Goal: Transaction & Acquisition: Obtain resource

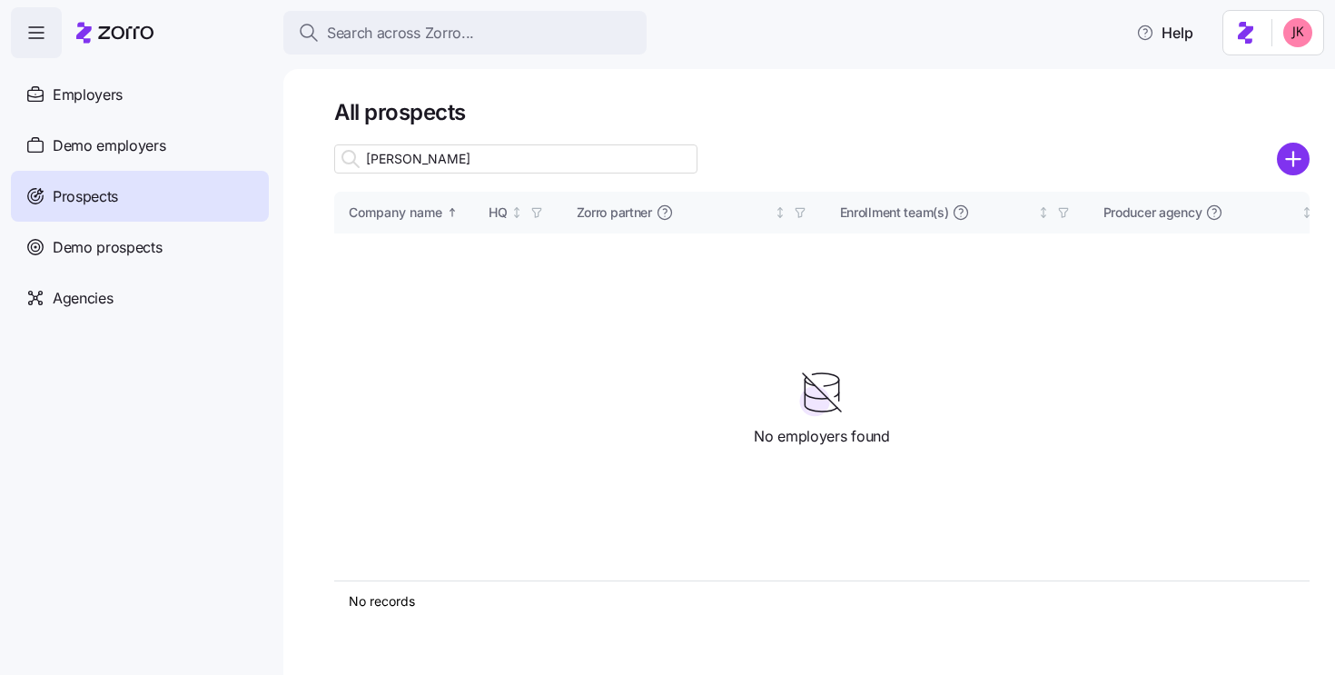
click at [1291, 159] on icon "add icon" at bounding box center [1293, 159] width 14 height 0
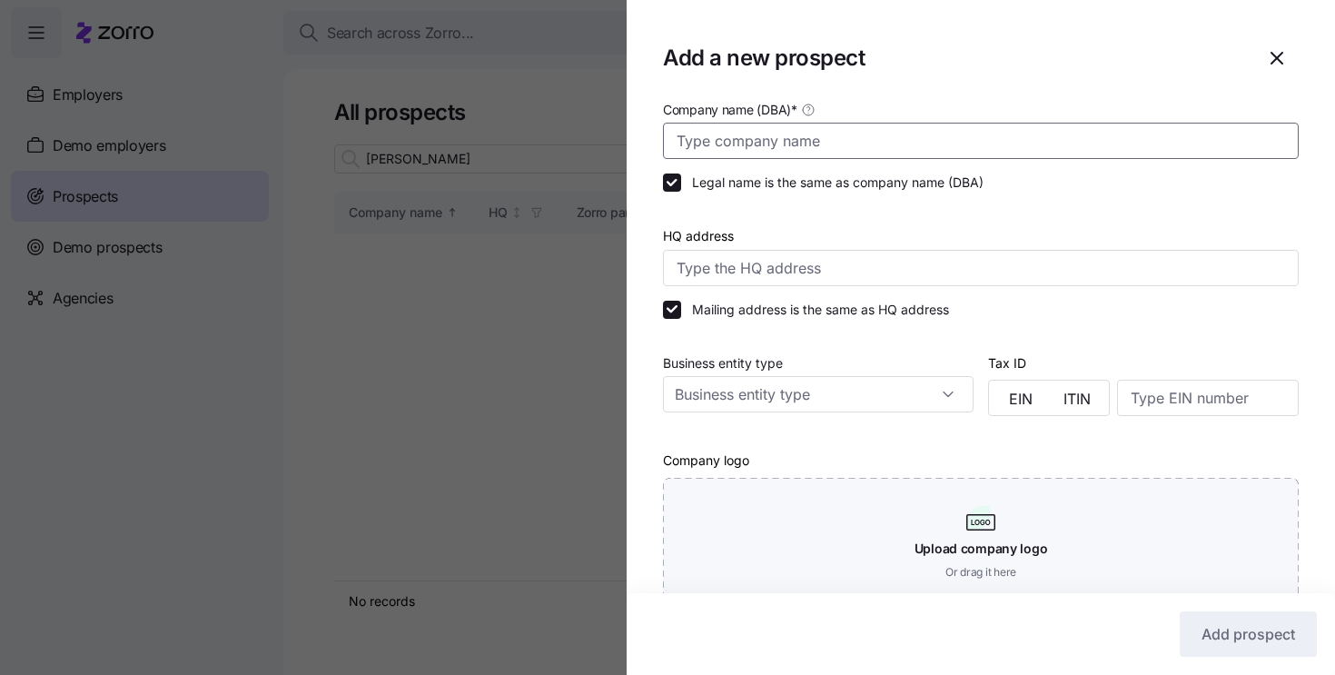
click at [739, 140] on input "Company name (DBA) *" at bounding box center [981, 141] width 636 height 36
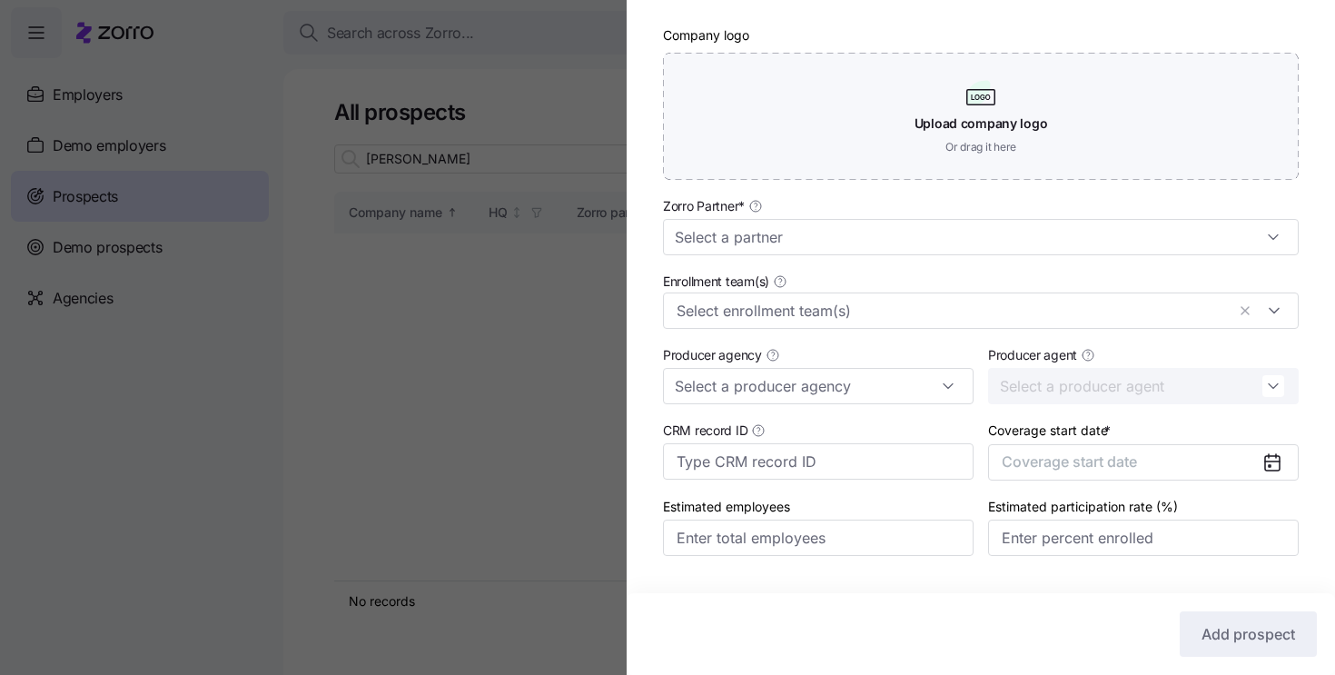
scroll to position [470, 0]
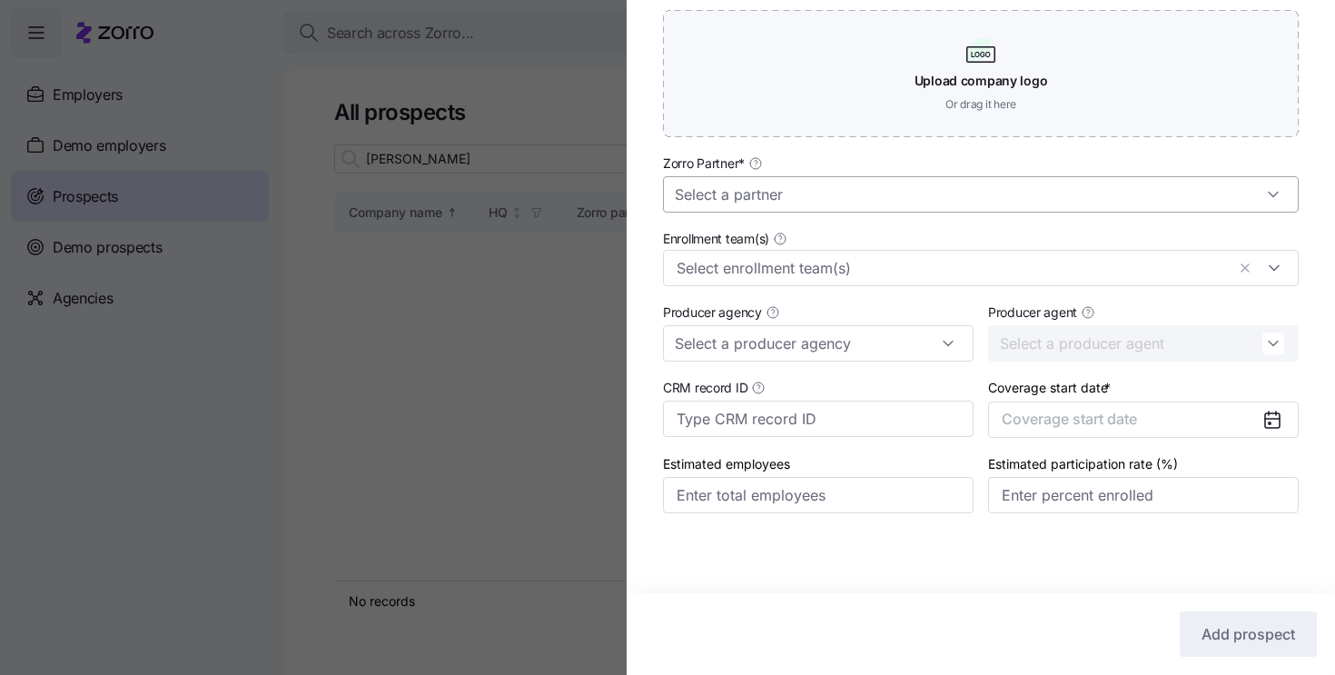
type input "Global Strategic Business Process Solutions"
click at [721, 190] on input "Zorro Partner *" at bounding box center [981, 194] width 636 height 36
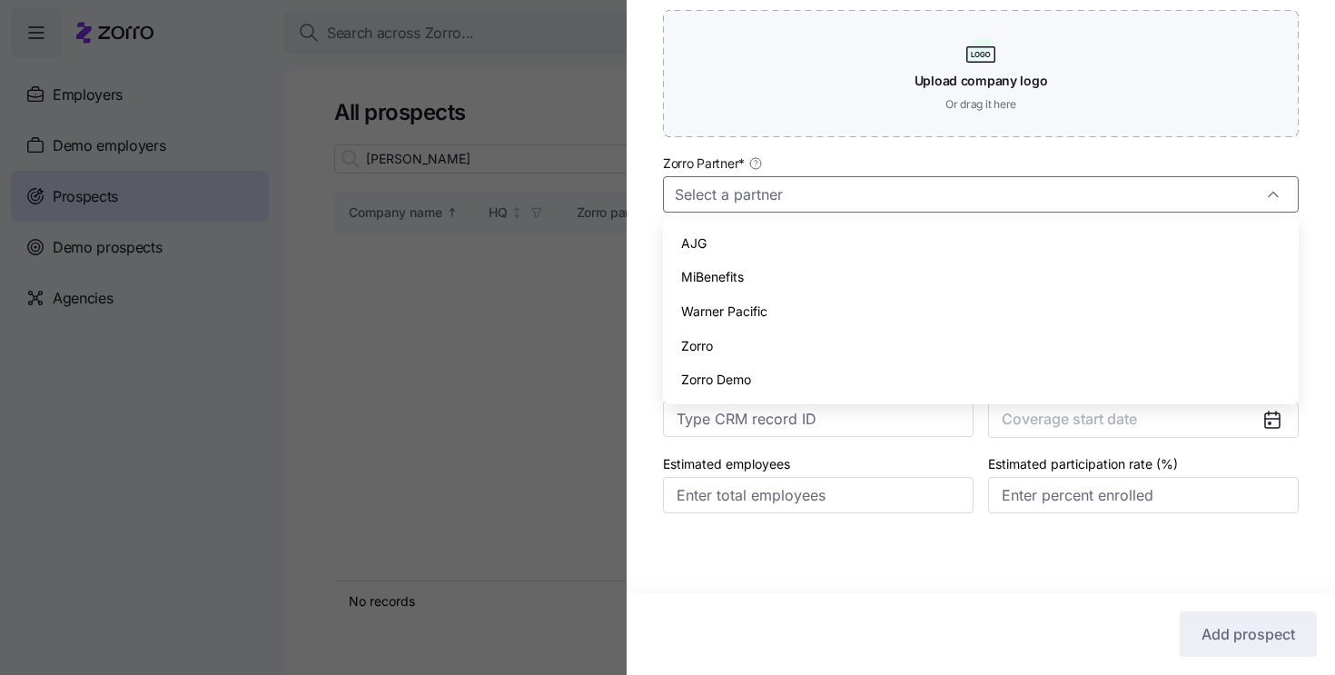
click at [728, 336] on div "Zorro" at bounding box center [980, 346] width 621 height 35
type input "Zorro"
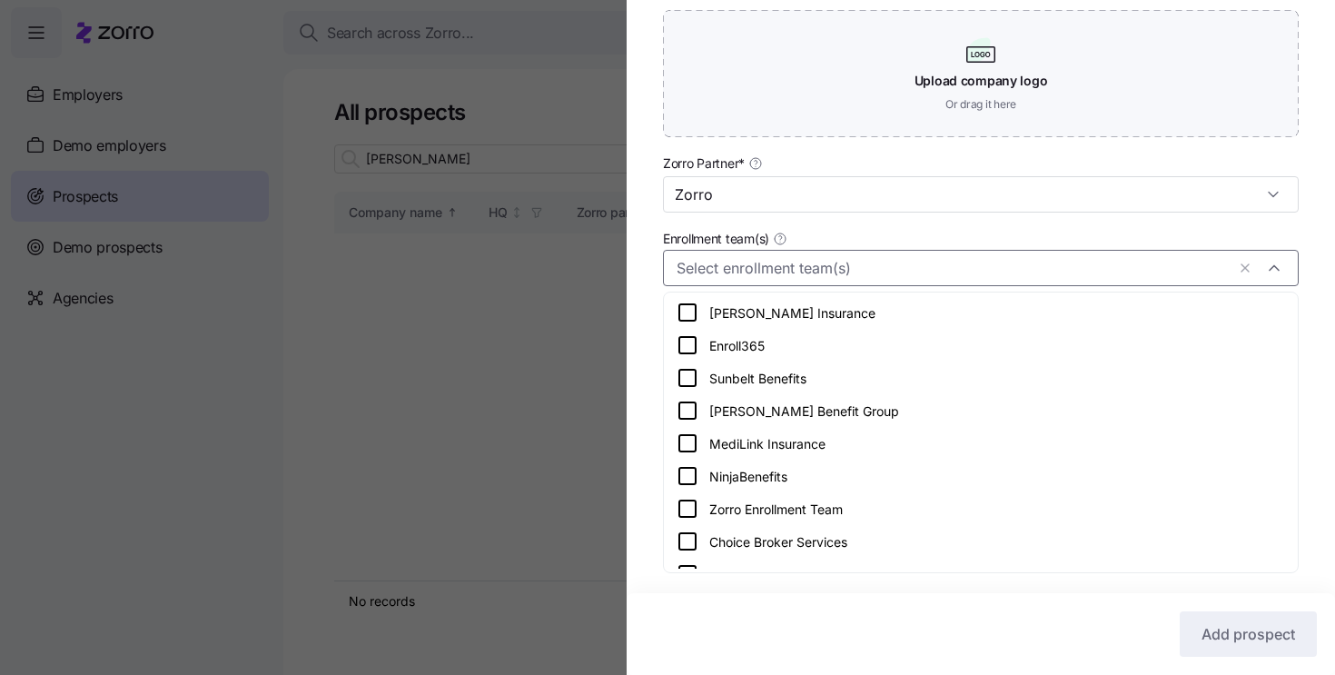
click at [735, 279] on div at bounding box center [981, 268] width 636 height 36
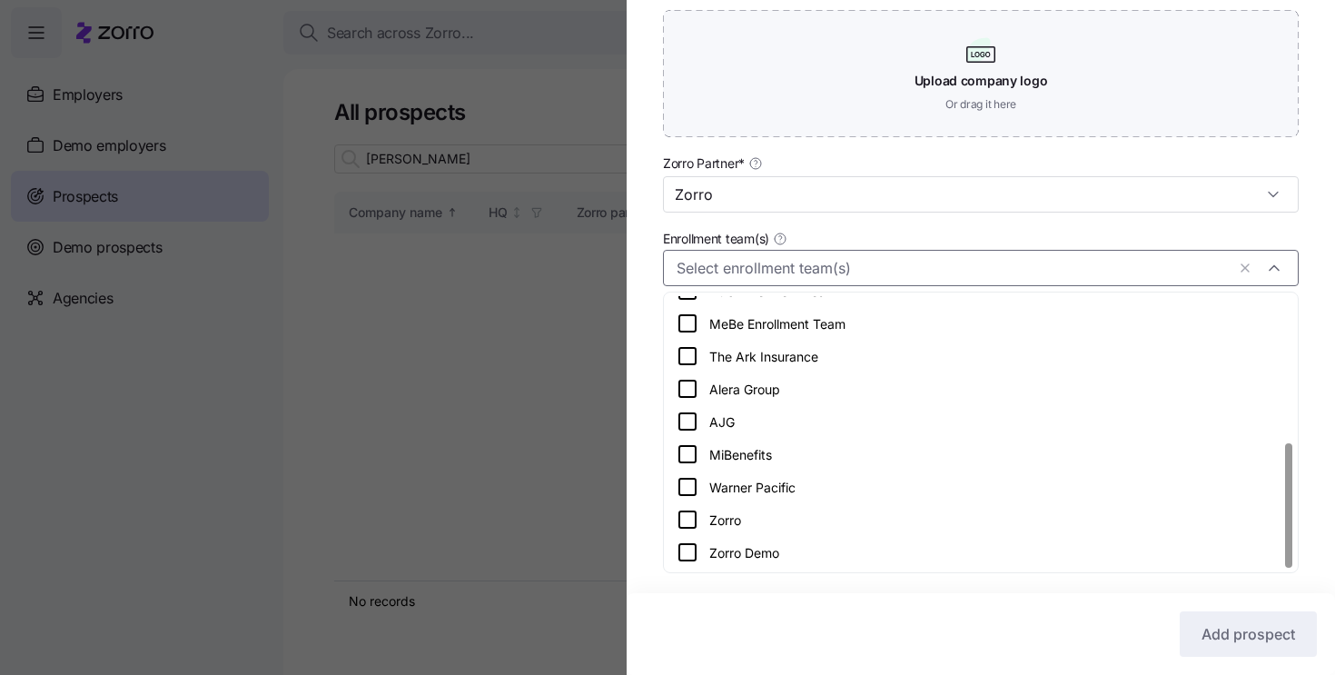
click at [682, 526] on icon at bounding box center [687, 519] width 22 height 22
click at [649, 455] on div "Company name (DBA) * Global Strategic Business Process Solutions Legal name is …" at bounding box center [981, 89] width 708 height 919
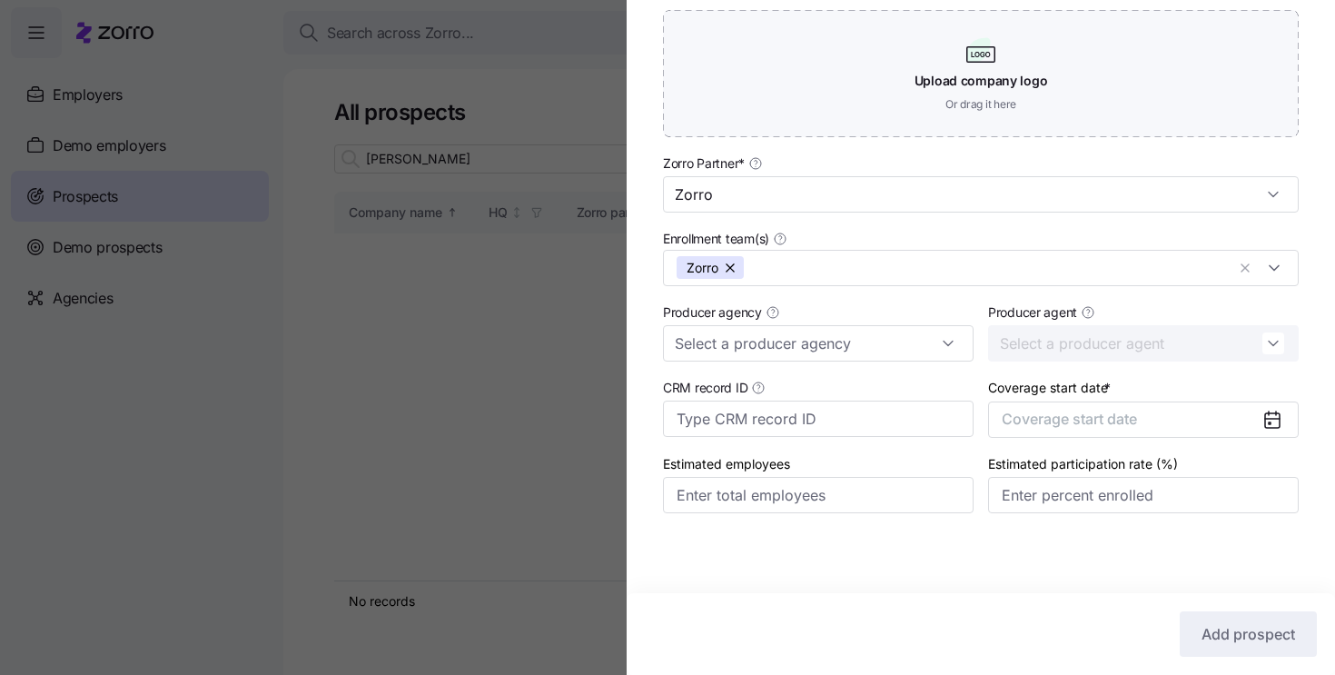
click at [1273, 422] on icon at bounding box center [1272, 420] width 15 height 15
click at [1196, 411] on button "Coverage start date" at bounding box center [1143, 419] width 311 height 36
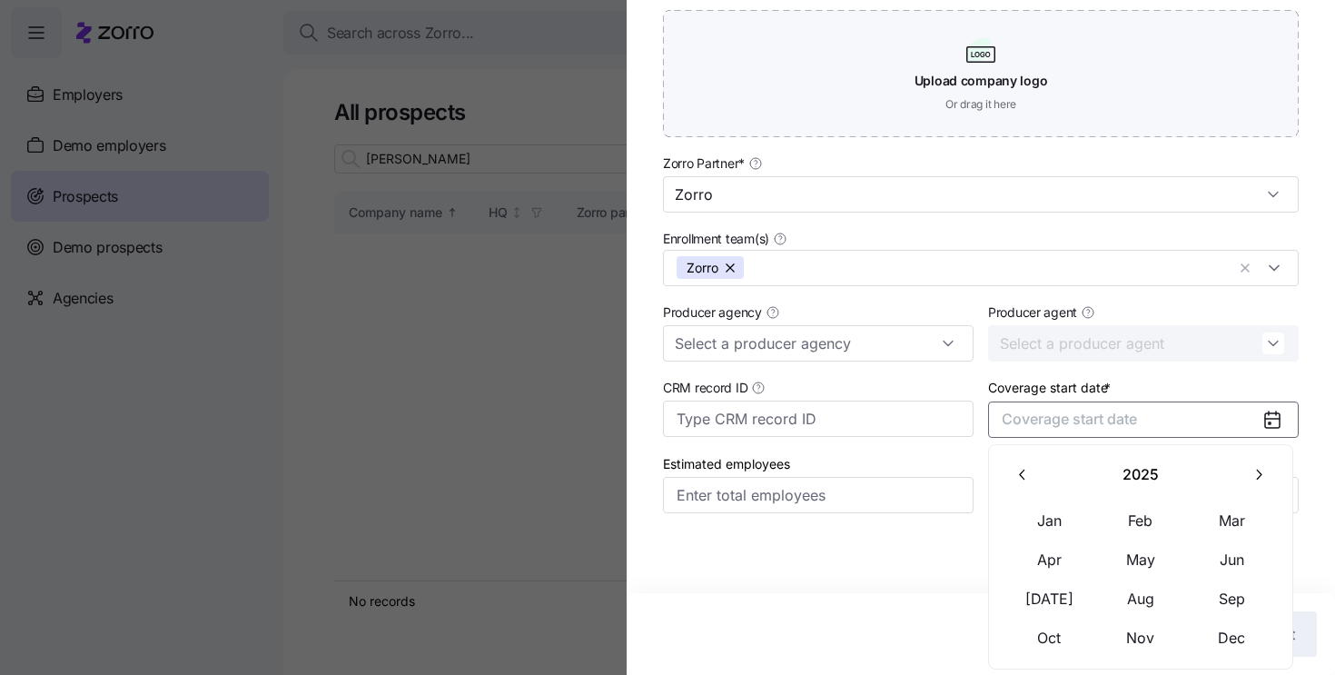
click at [1261, 480] on icon "button" at bounding box center [1257, 474] width 17 height 17
click at [1057, 518] on button "Jan" at bounding box center [1049, 520] width 91 height 38
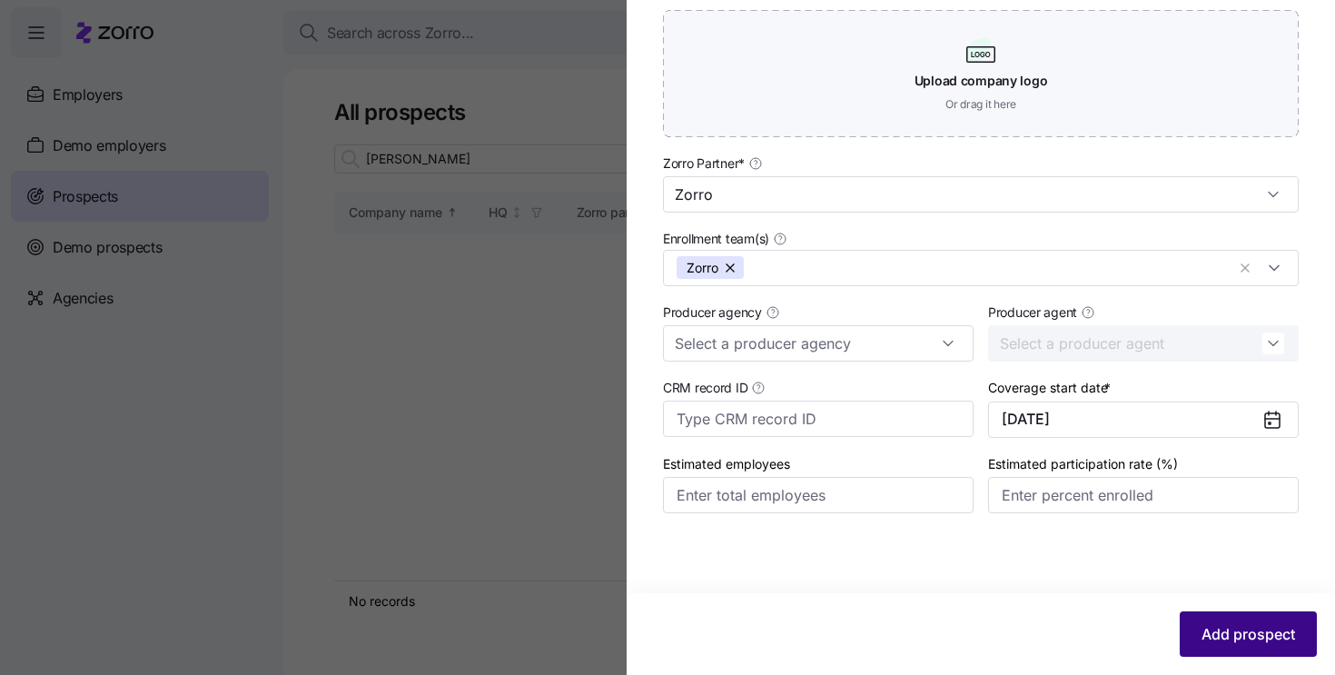
click at [1235, 652] on button "Add prospect" at bounding box center [1247, 633] width 137 height 45
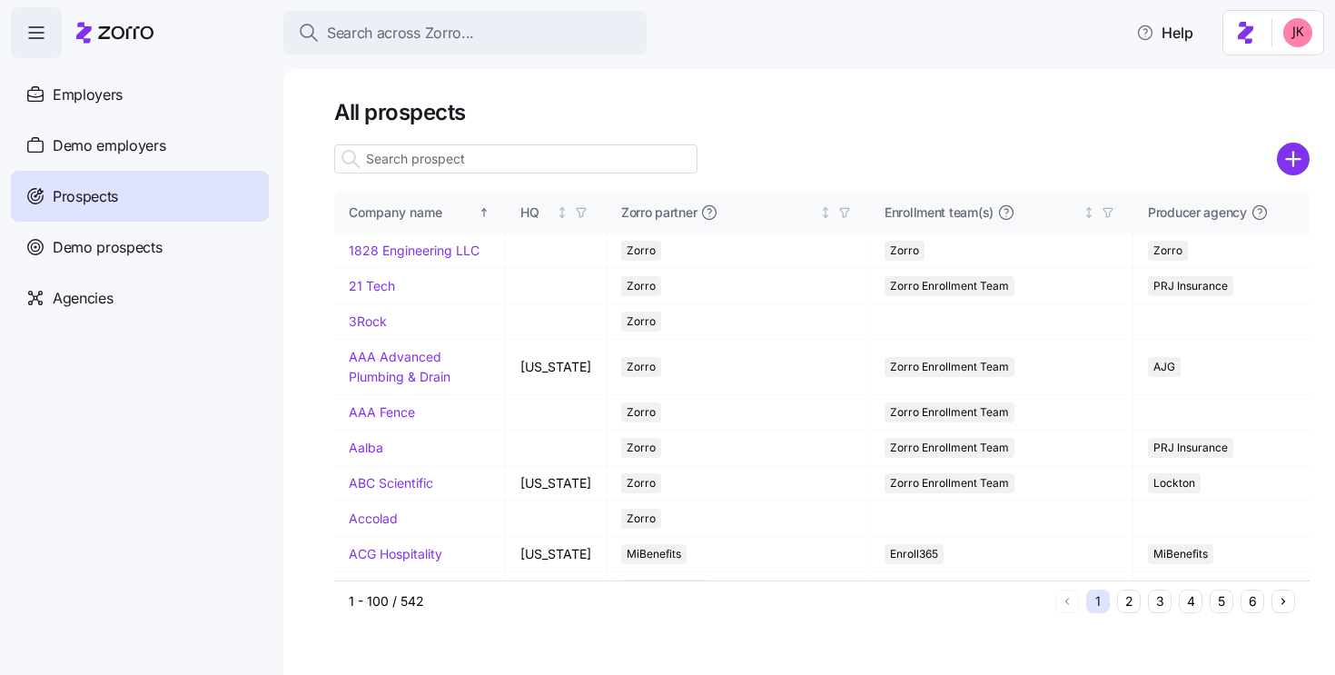
click at [443, 159] on input at bounding box center [515, 158] width 363 height 29
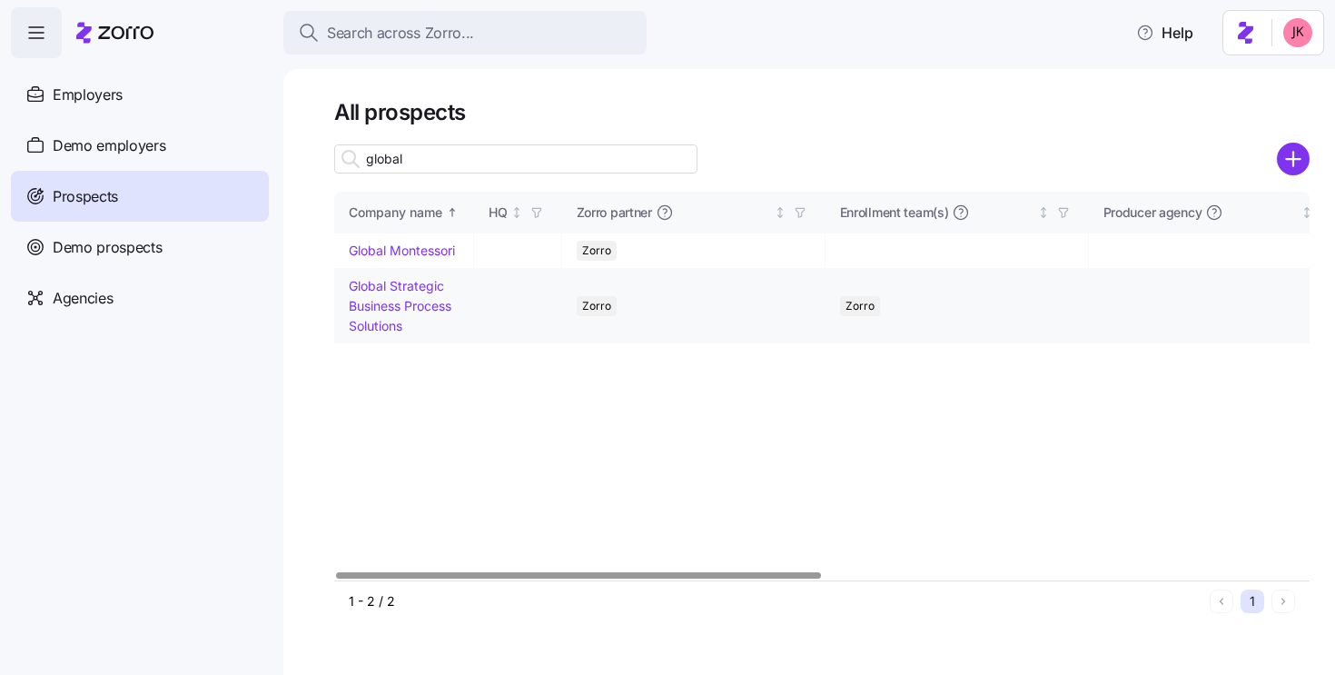
type input "global"
click at [410, 300] on link "Global Strategic Business Process Solutions" at bounding box center [400, 305] width 103 height 54
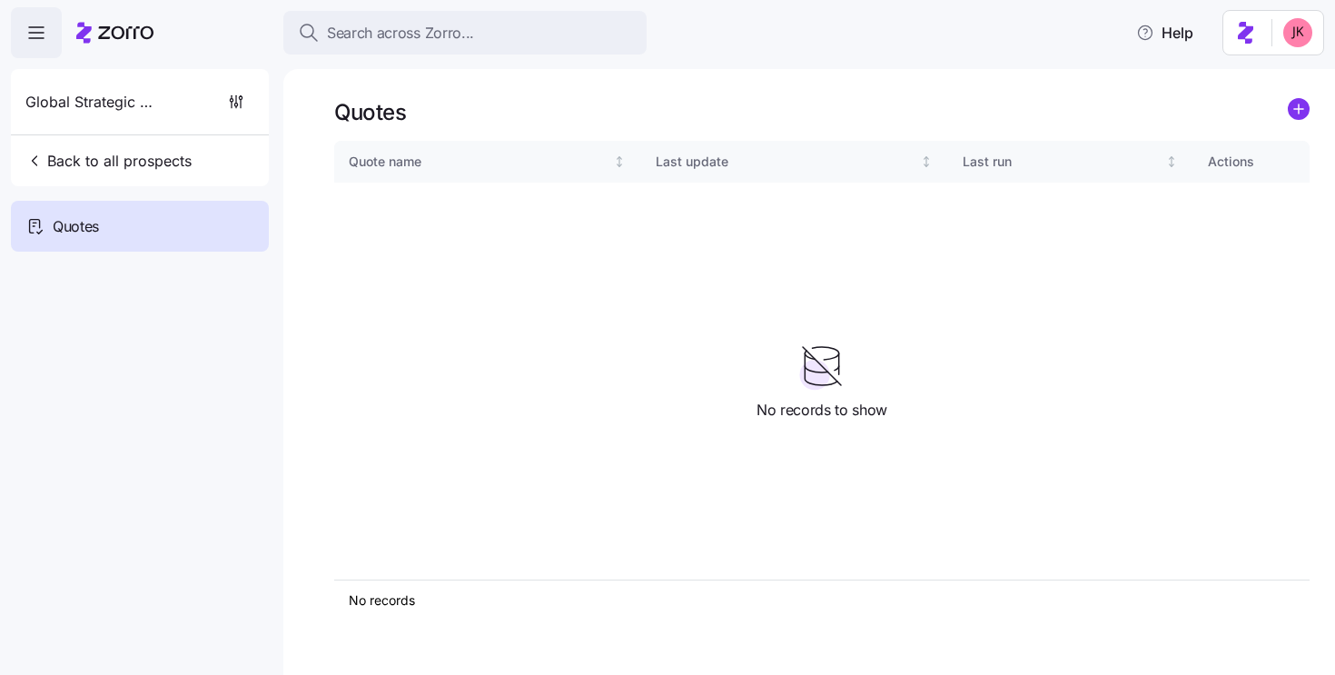
click at [1298, 109] on icon "add icon" at bounding box center [1298, 109] width 9 height 0
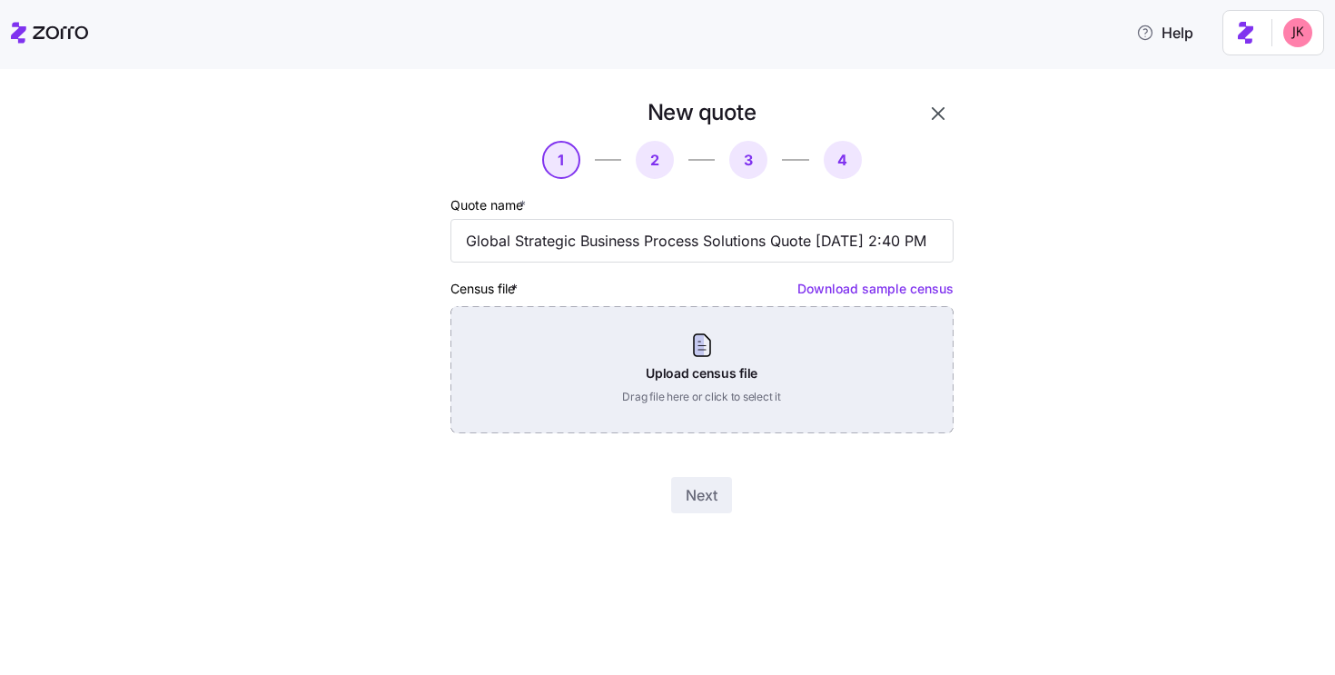
click at [684, 399] on div "Upload census file Drag file here or click to select it" at bounding box center [701, 369] width 503 height 127
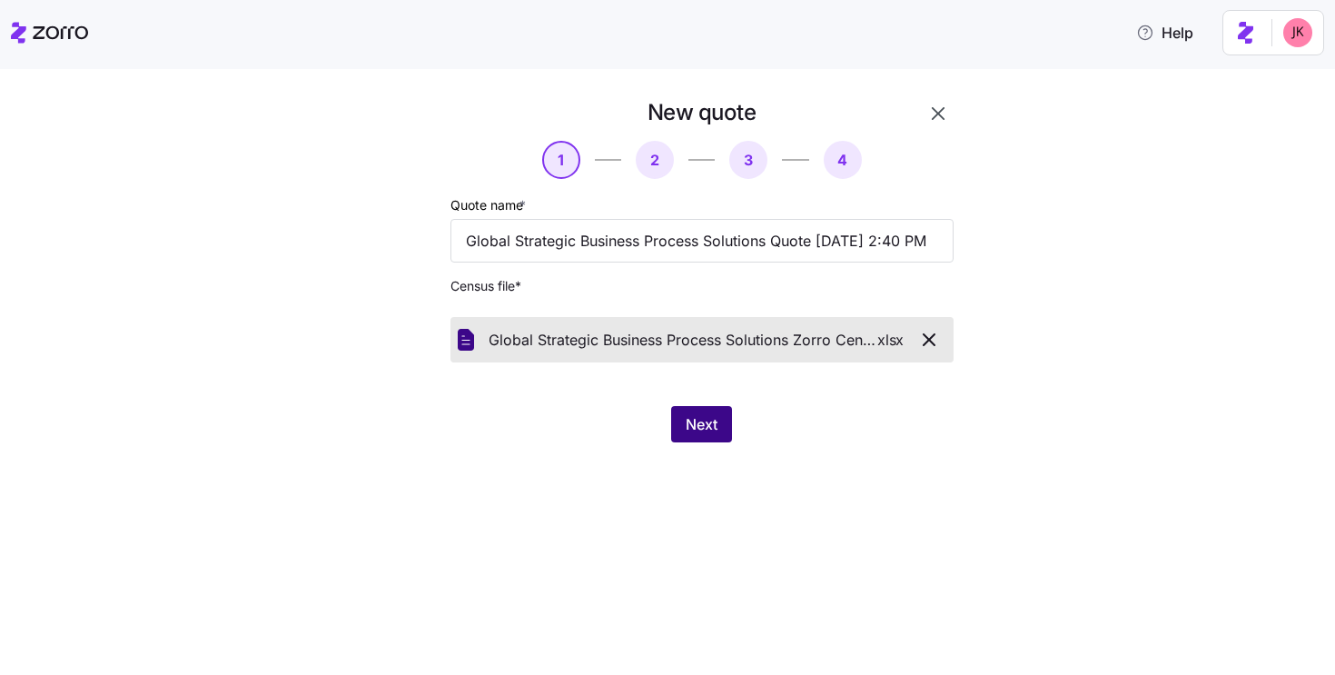
click at [715, 428] on span "Next" at bounding box center [702, 424] width 32 height 22
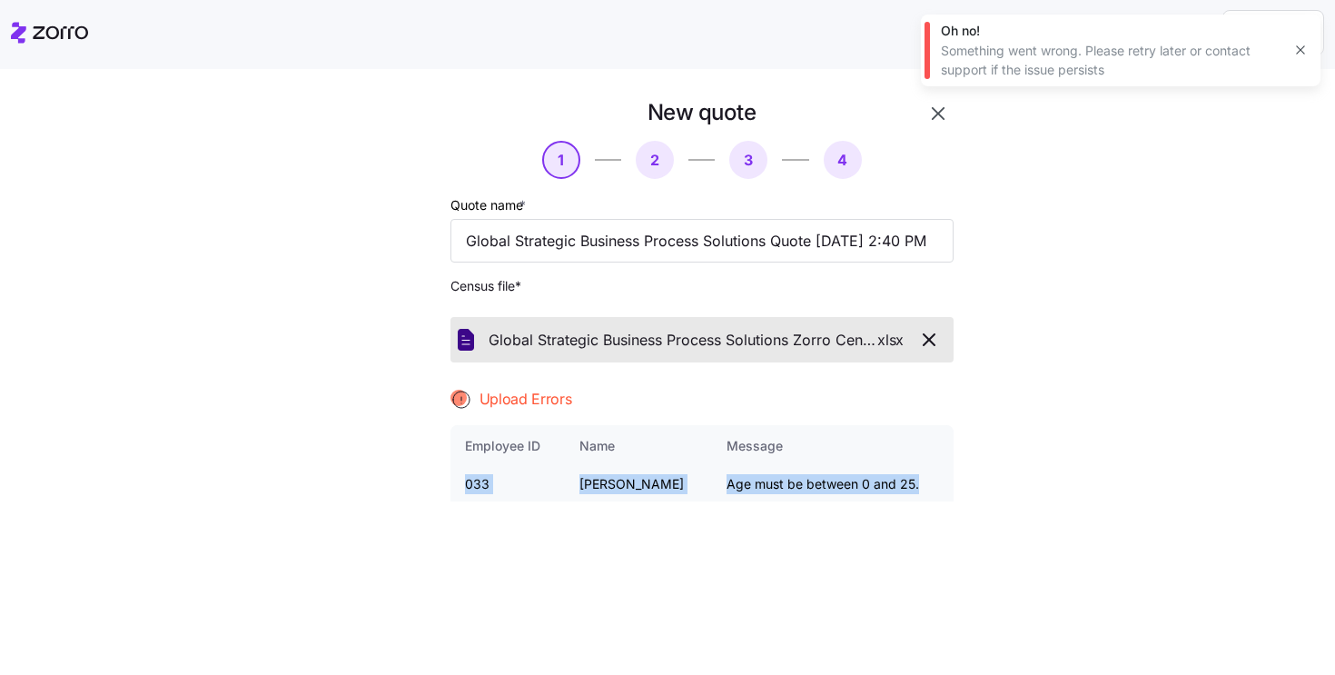
drag, startPoint x: 924, startPoint y: 490, endPoint x: 455, endPoint y: 482, distance: 469.5
click at [455, 482] on tr "033 Victor Medrano Age must be between 0 and 25." at bounding box center [701, 484] width 503 height 35
copy tr "033 Victor Medrano Age must be between 0 and 25."
click at [928, 336] on icon "button" at bounding box center [929, 340] width 22 height 22
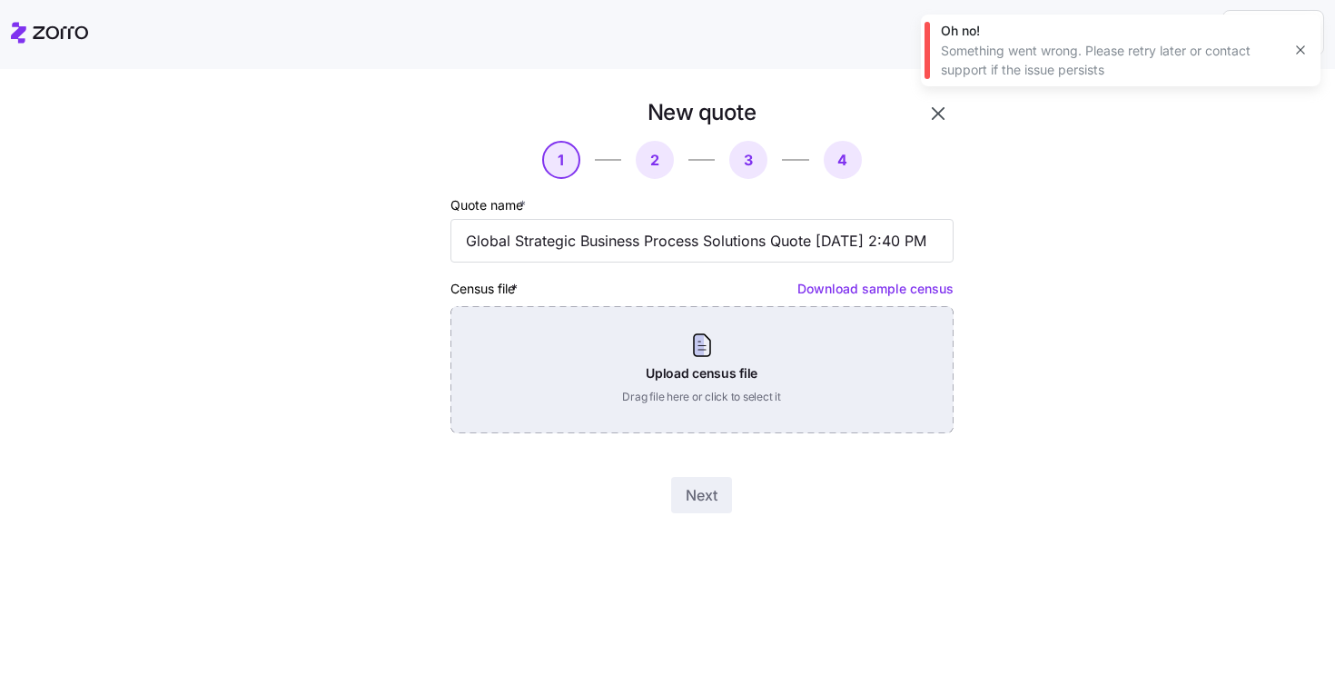
click at [664, 343] on div "Upload census file Drag file here or click to select it" at bounding box center [701, 369] width 503 height 127
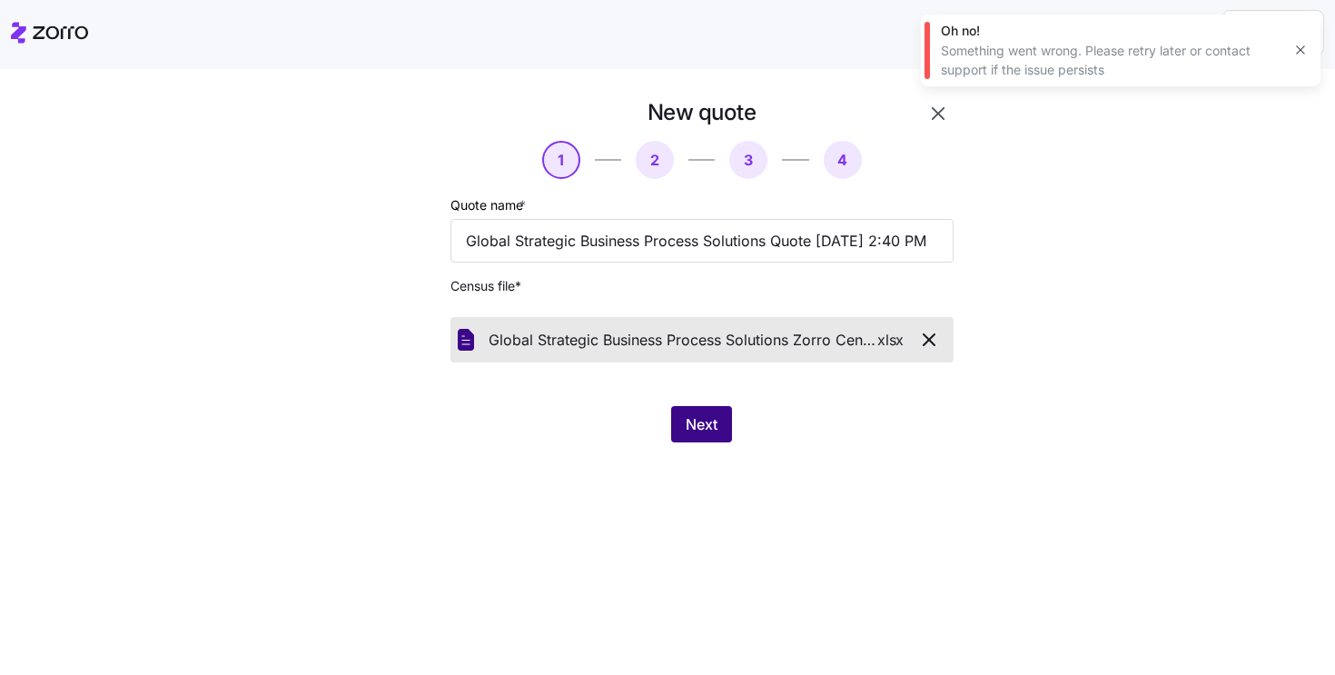
click at [709, 426] on span "Next" at bounding box center [702, 424] width 32 height 22
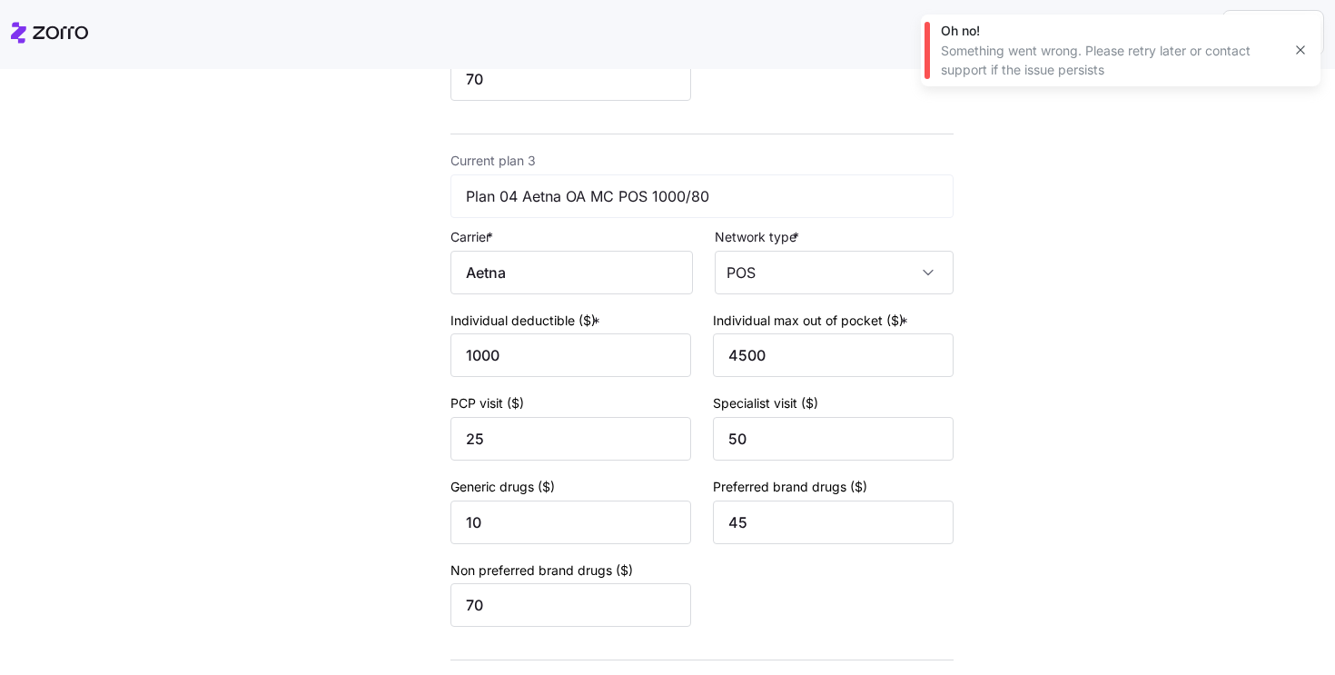
scroll to position [1272, 0]
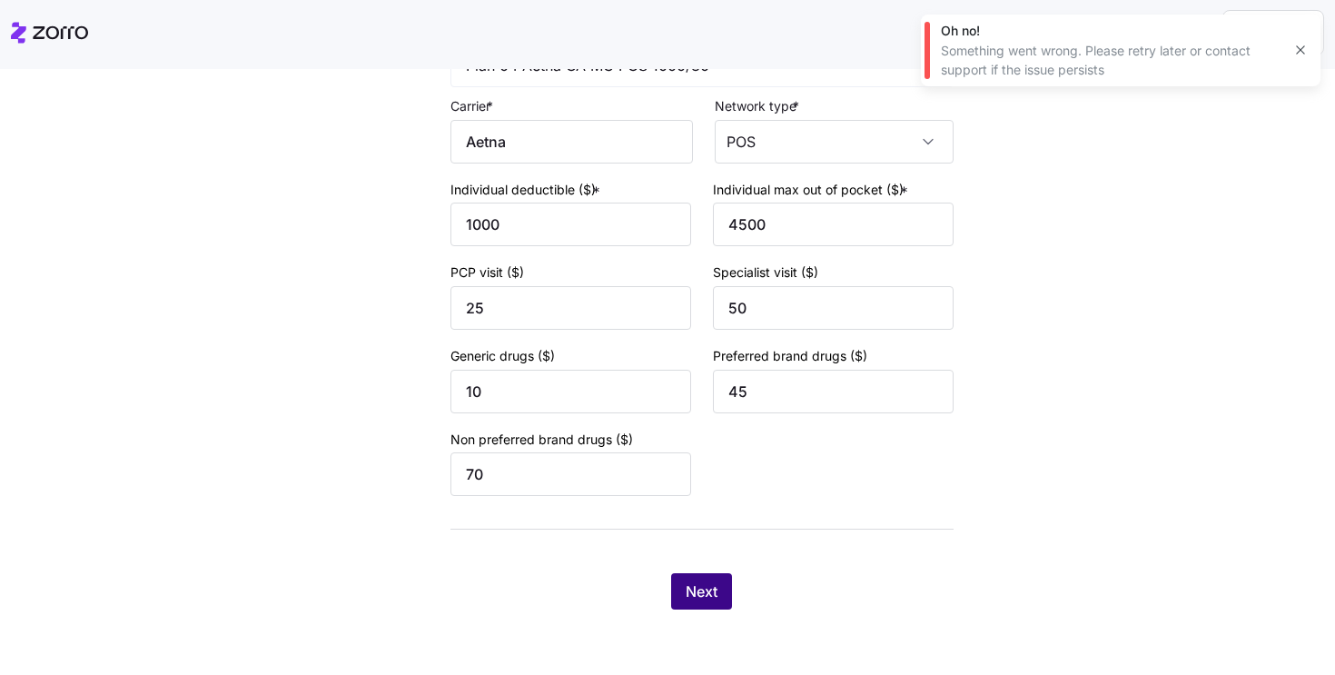
click at [683, 585] on button "Next" at bounding box center [701, 591] width 61 height 36
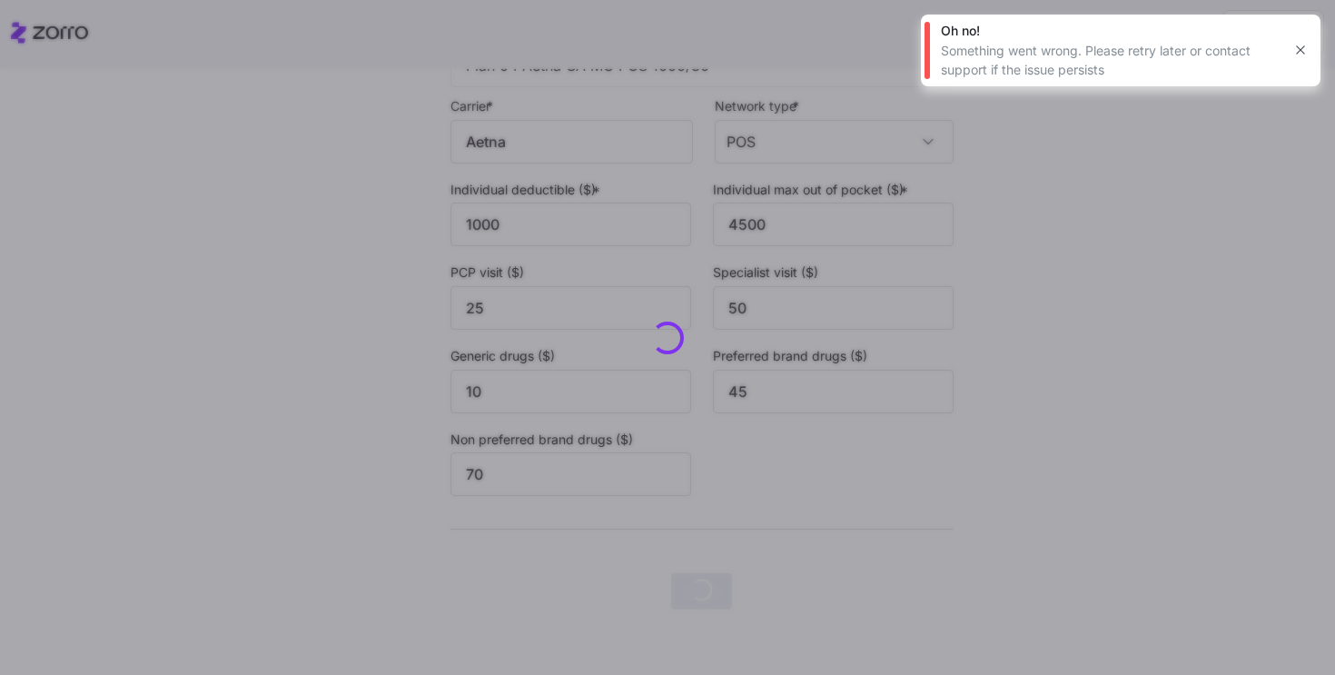
scroll to position [0, 0]
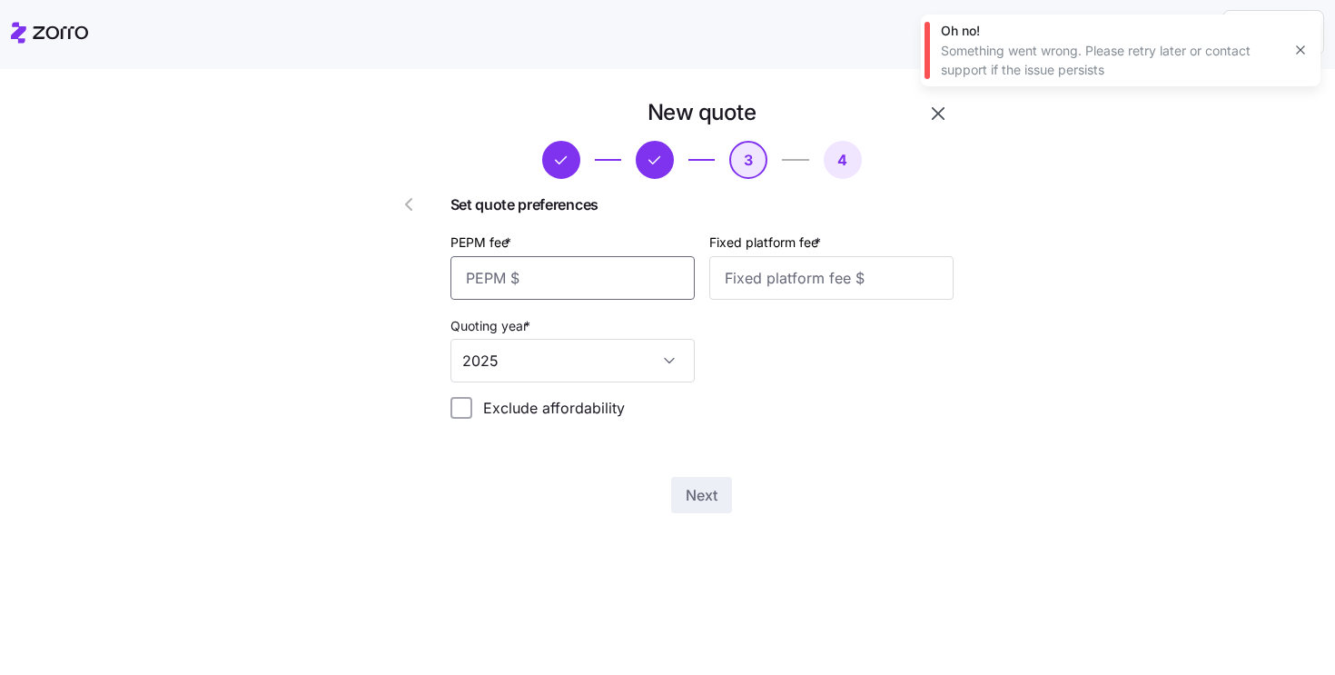
click at [591, 286] on input "PEPM fee *" at bounding box center [572, 278] width 244 height 44
type input "50"
click at [745, 288] on input "Fixed platform fee *" at bounding box center [831, 278] width 244 height 44
type input "100"
click at [712, 478] on div "New quote 3 4 Set quote preferences PEPM fee * 50 Fixed platform fee * 100 Quot…" at bounding box center [702, 305] width 518 height 429
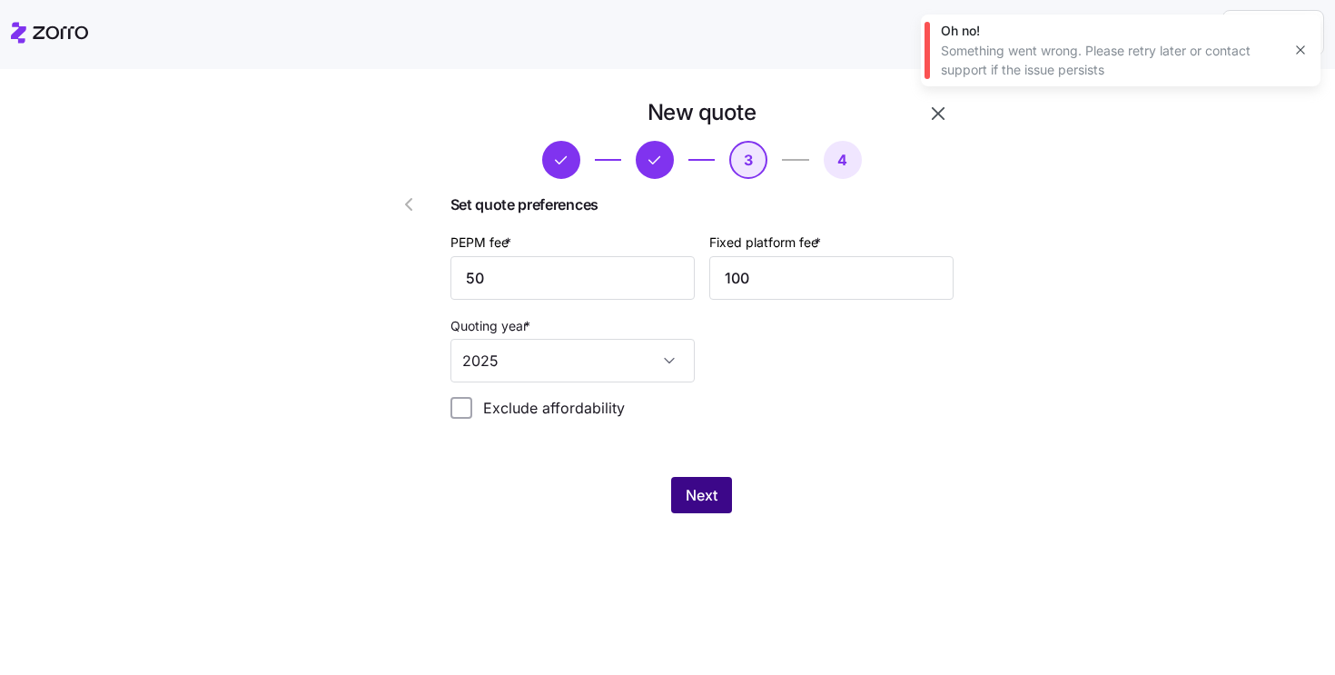
click at [694, 498] on span "Next" at bounding box center [702, 495] width 32 height 22
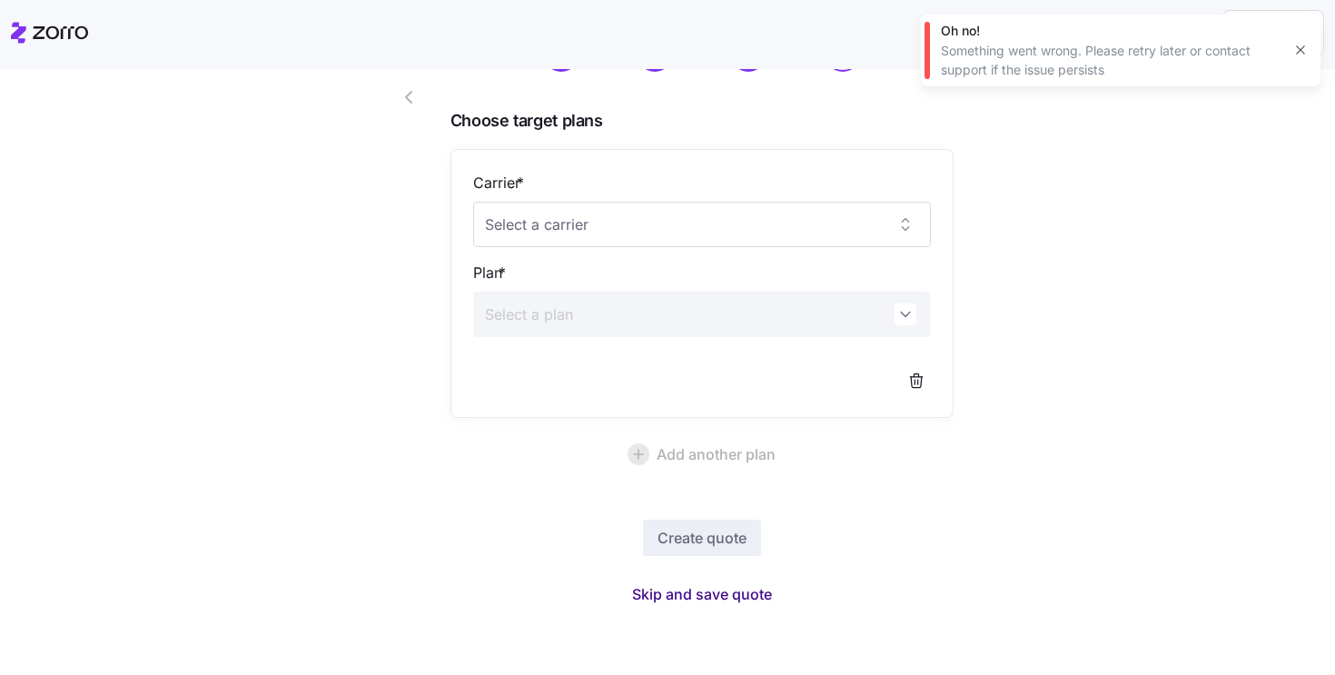
click at [658, 590] on span "Skip and save quote" at bounding box center [702, 594] width 140 height 22
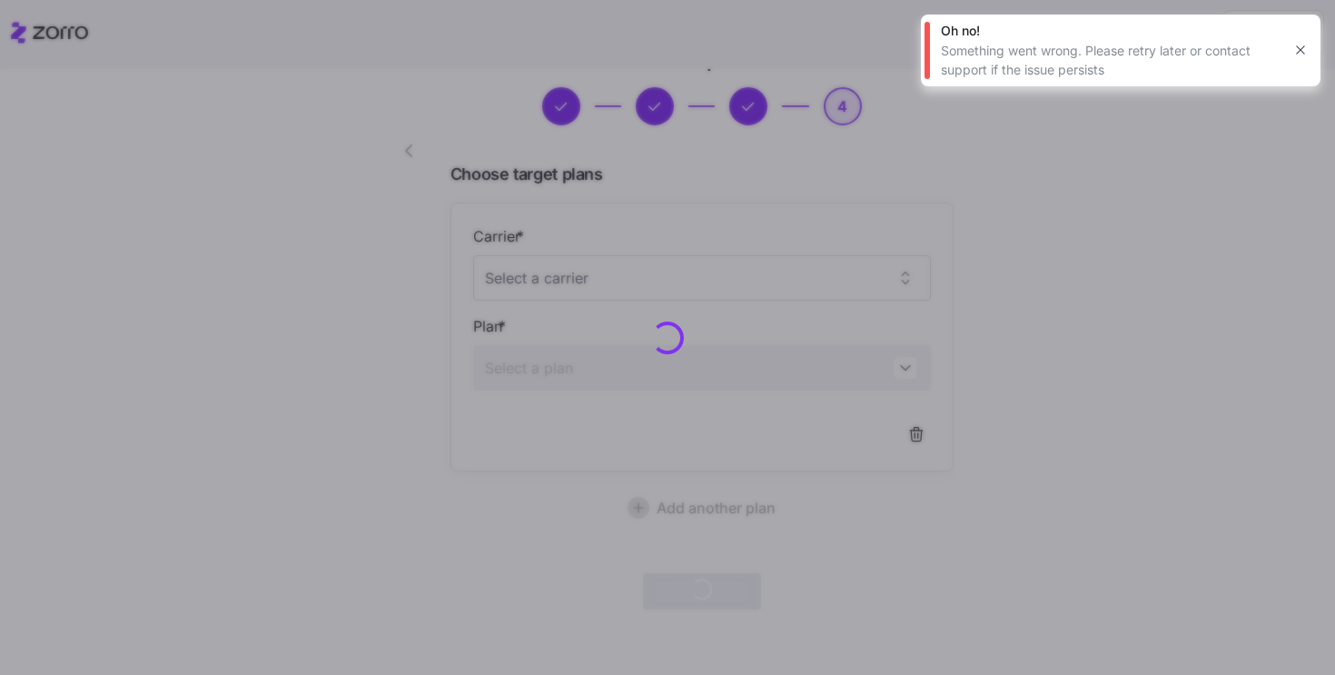
scroll to position [53, 0]
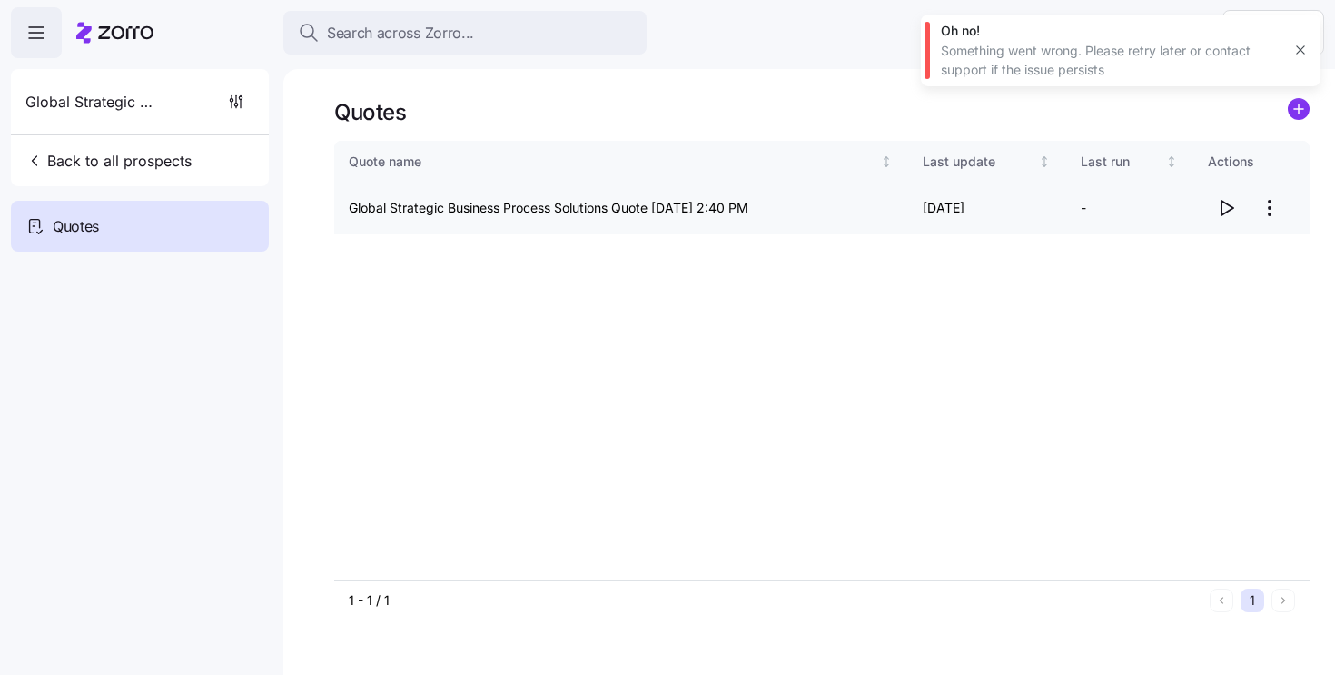
click at [1234, 204] on icon "button" at bounding box center [1226, 208] width 22 height 22
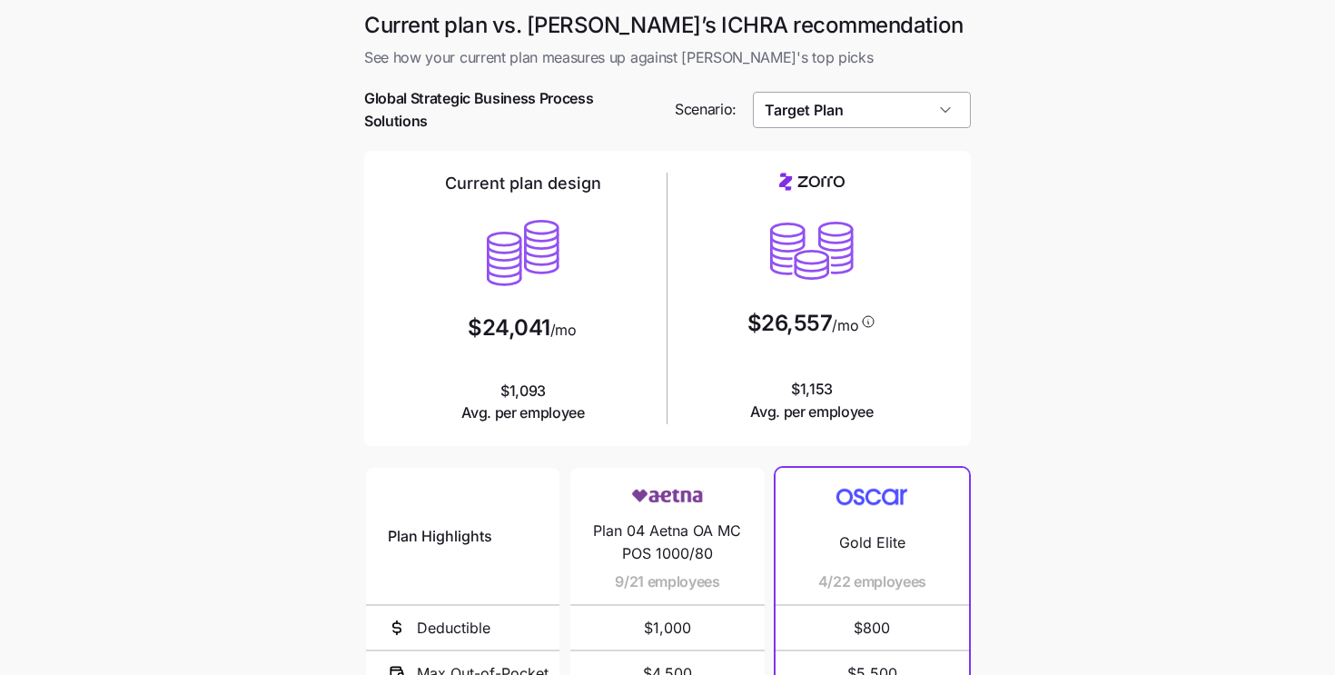
click at [831, 123] on input "Target Plan" at bounding box center [862, 110] width 219 height 36
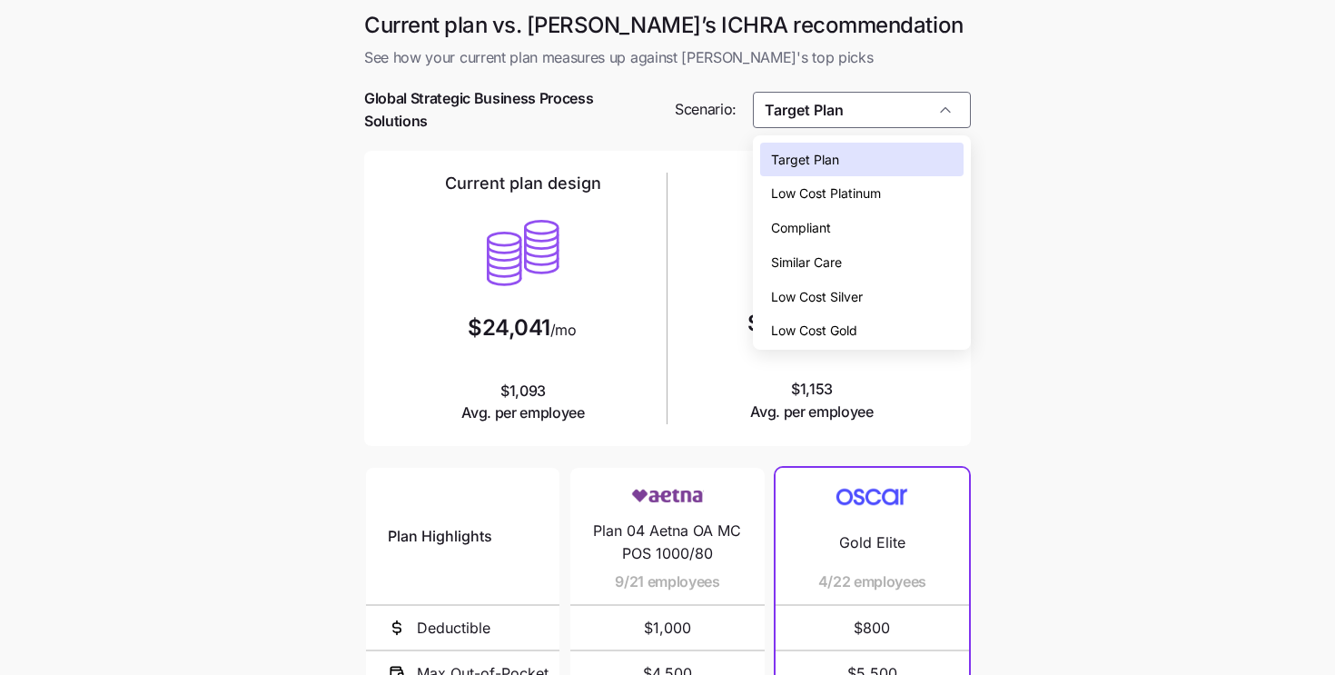
click at [852, 300] on span "Low Cost Silver" at bounding box center [817, 297] width 92 height 20
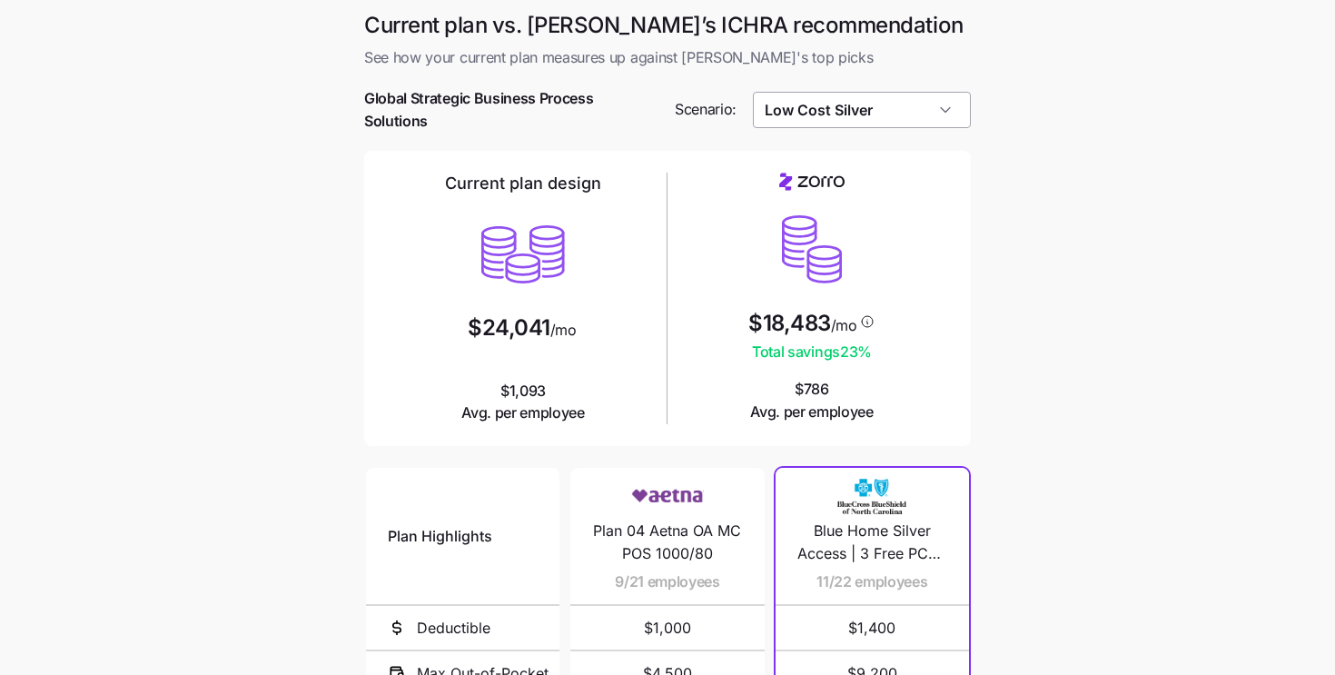
click at [812, 94] on input "Low Cost Silver" at bounding box center [862, 110] width 219 height 36
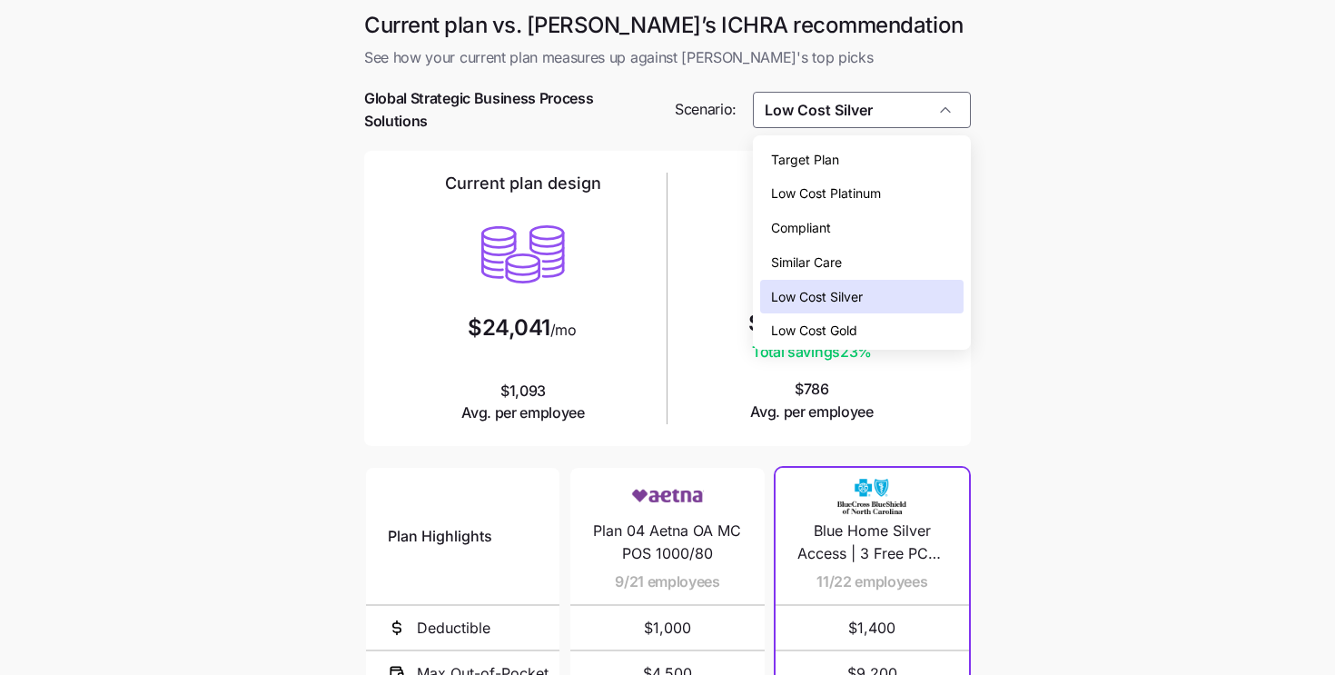
click at [821, 339] on span "Low Cost Gold" at bounding box center [814, 331] width 86 height 20
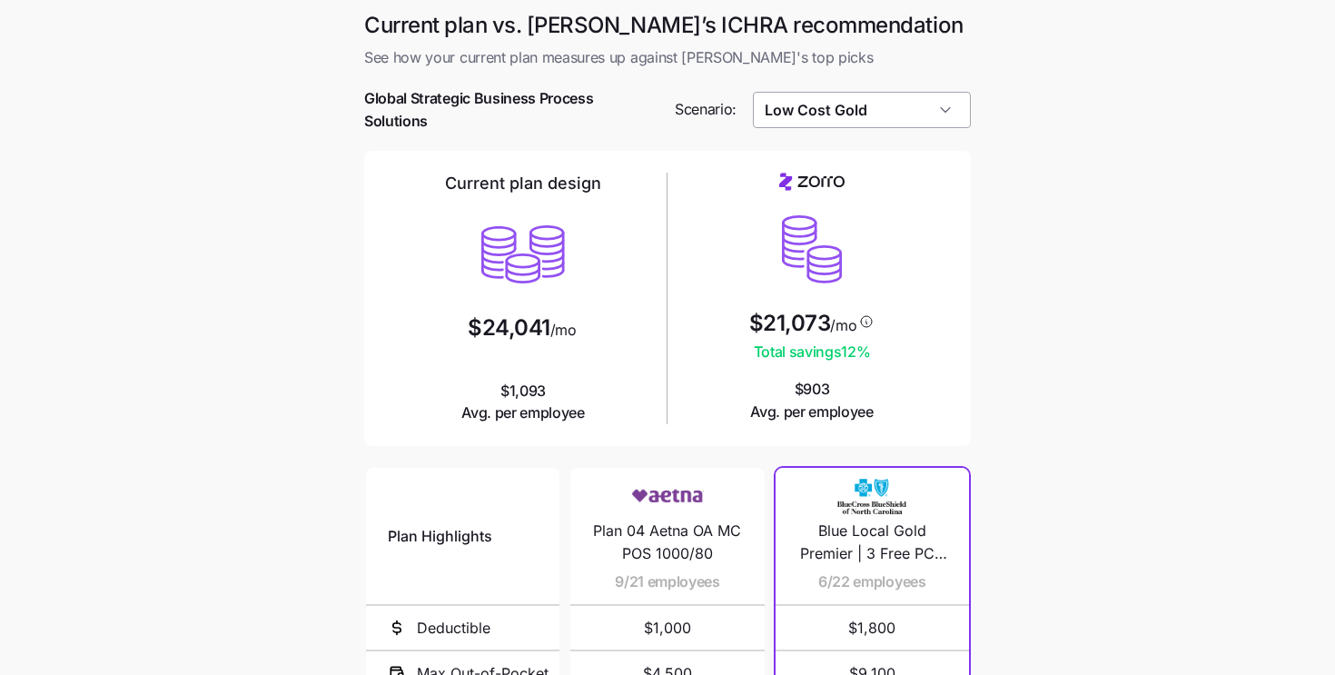
click at [788, 116] on input "Low Cost Gold" at bounding box center [862, 110] width 219 height 36
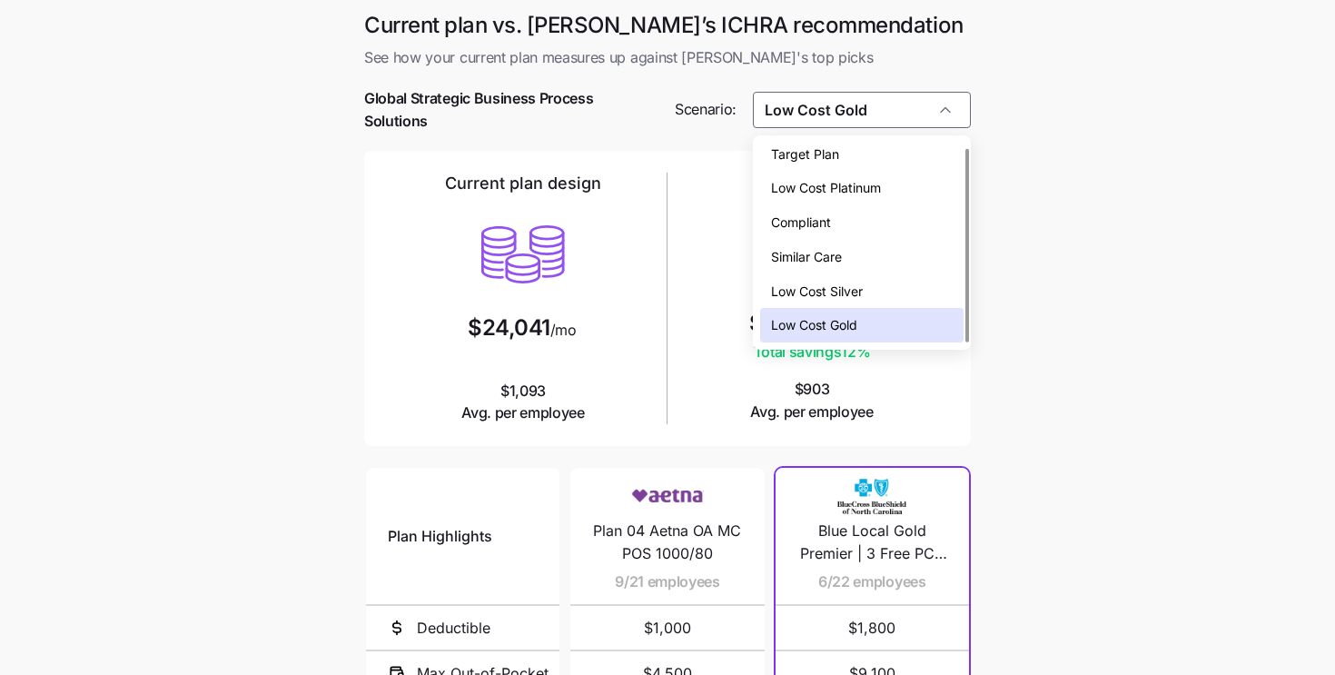
click at [808, 299] on span "Low Cost Silver" at bounding box center [817, 291] width 92 height 20
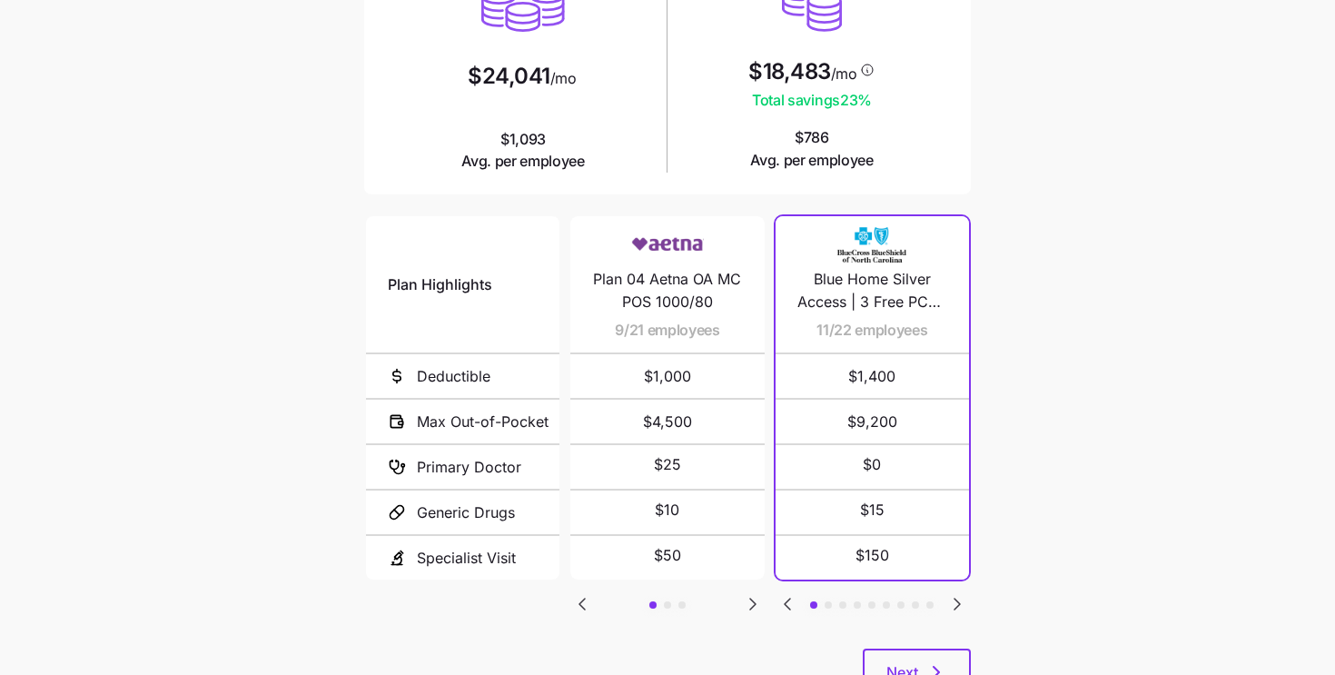
scroll to position [325, 0]
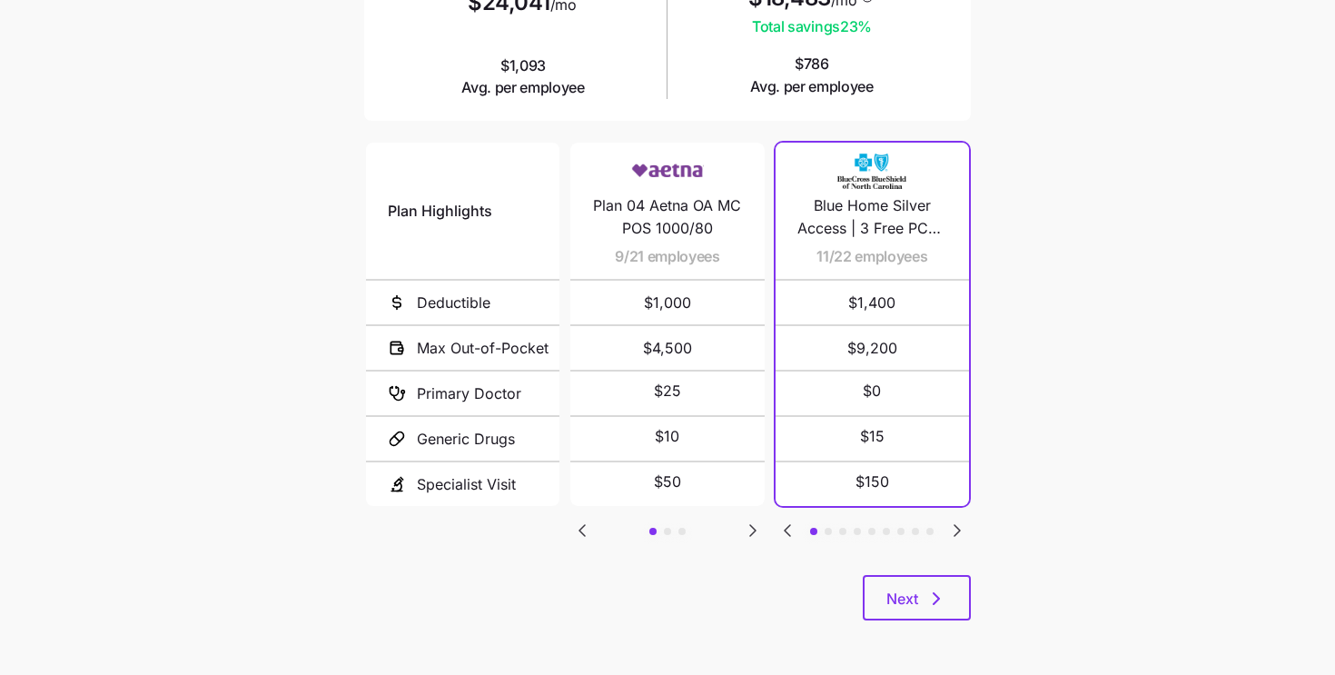
click at [960, 524] on icon "Go to next slide" at bounding box center [957, 530] width 22 height 22
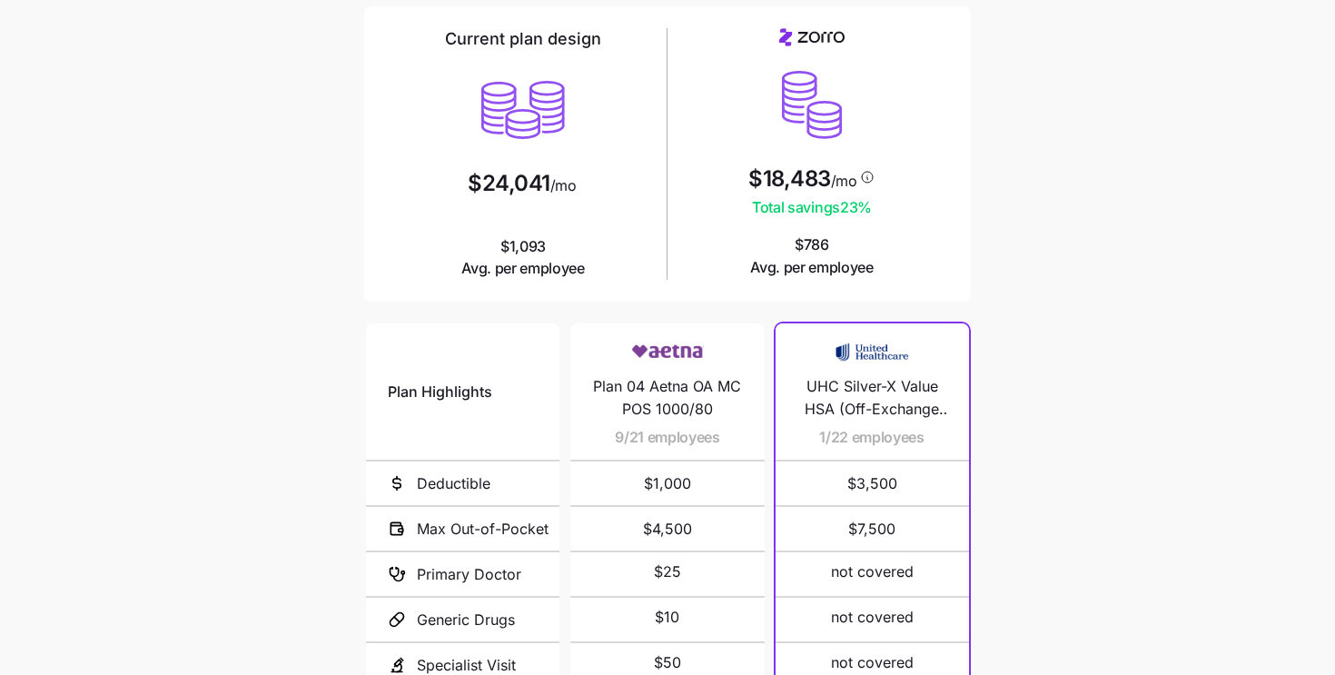
scroll to position [0, 0]
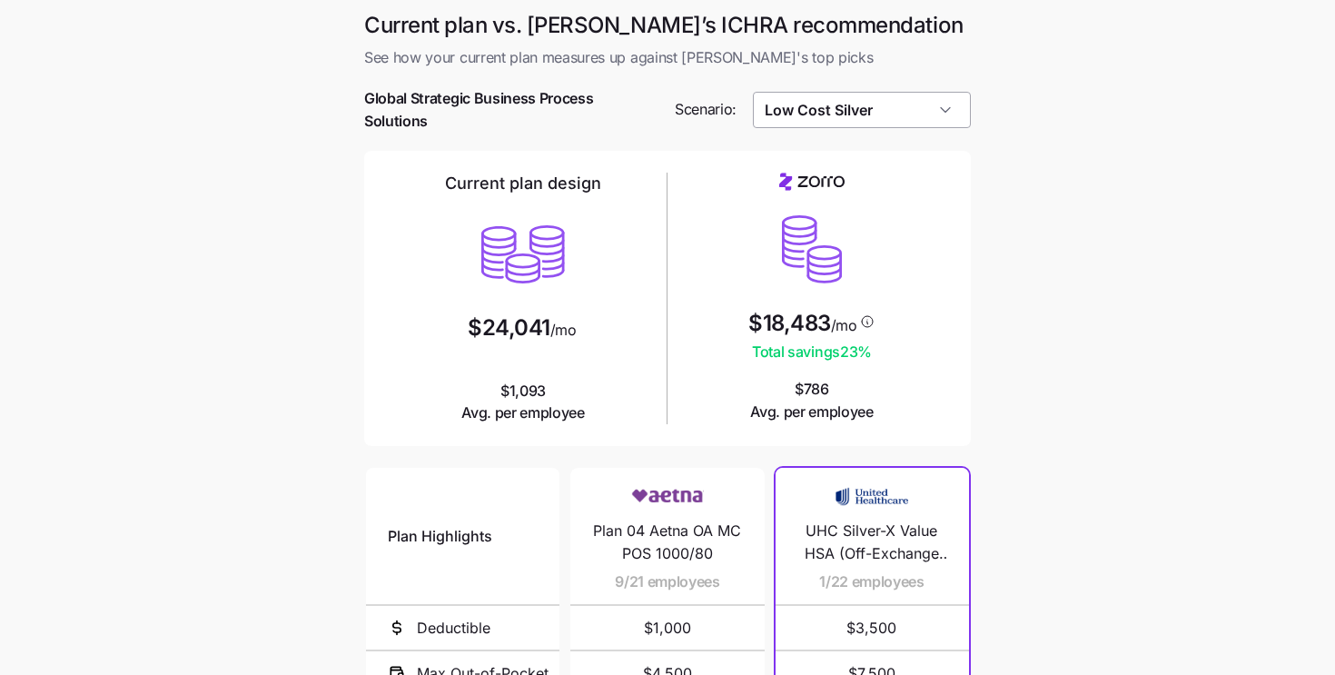
click at [808, 116] on input "Low Cost Silver" at bounding box center [862, 110] width 219 height 36
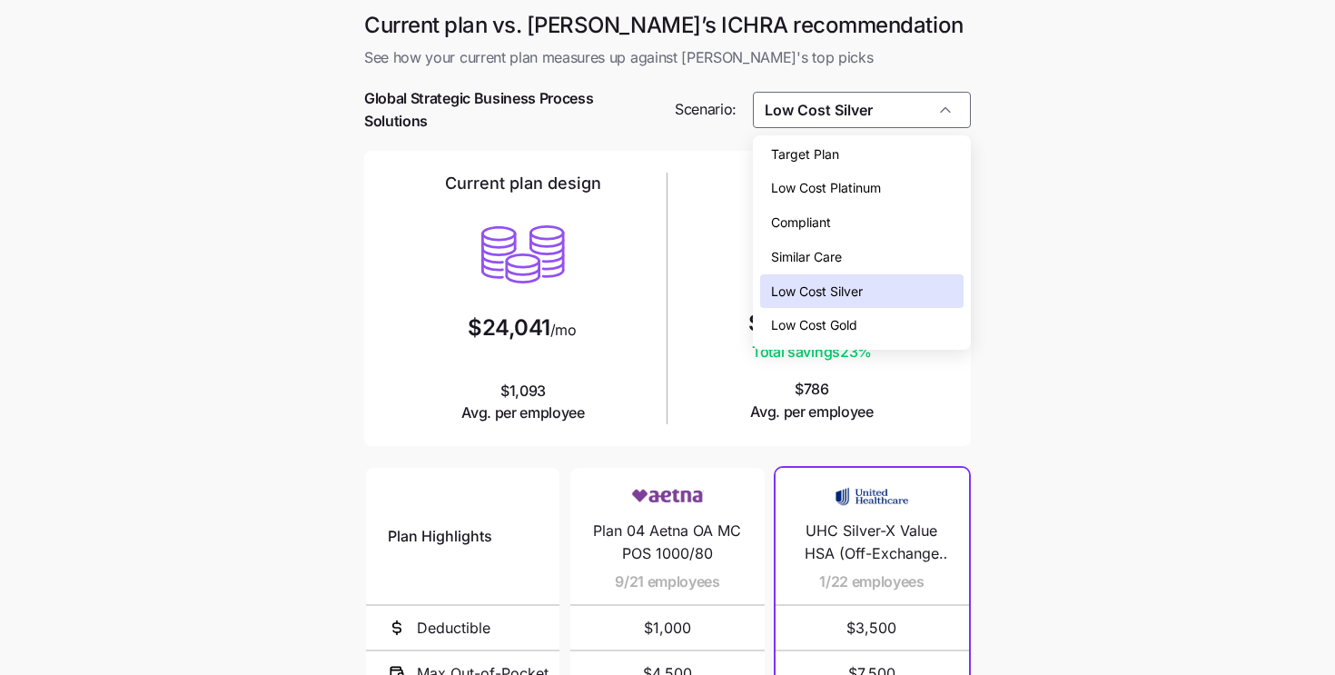
click at [814, 178] on div "Low Cost Platinum" at bounding box center [862, 188] width 204 height 35
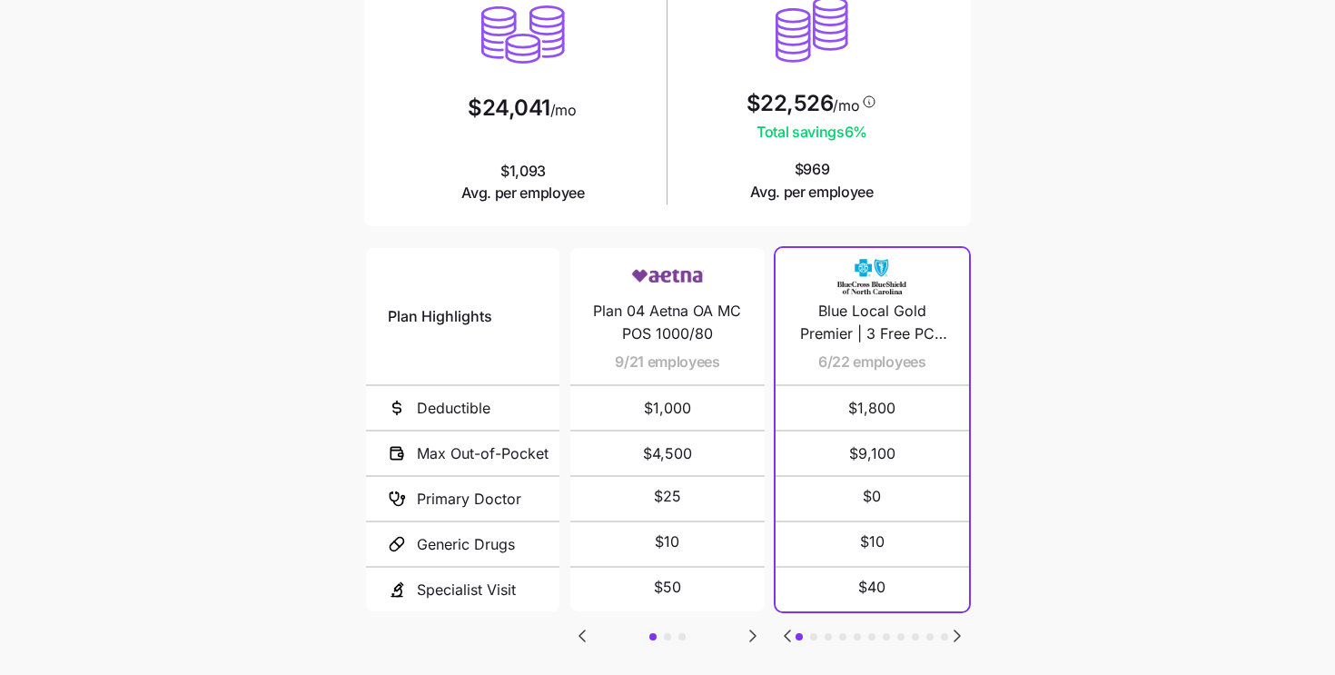
scroll to position [325, 0]
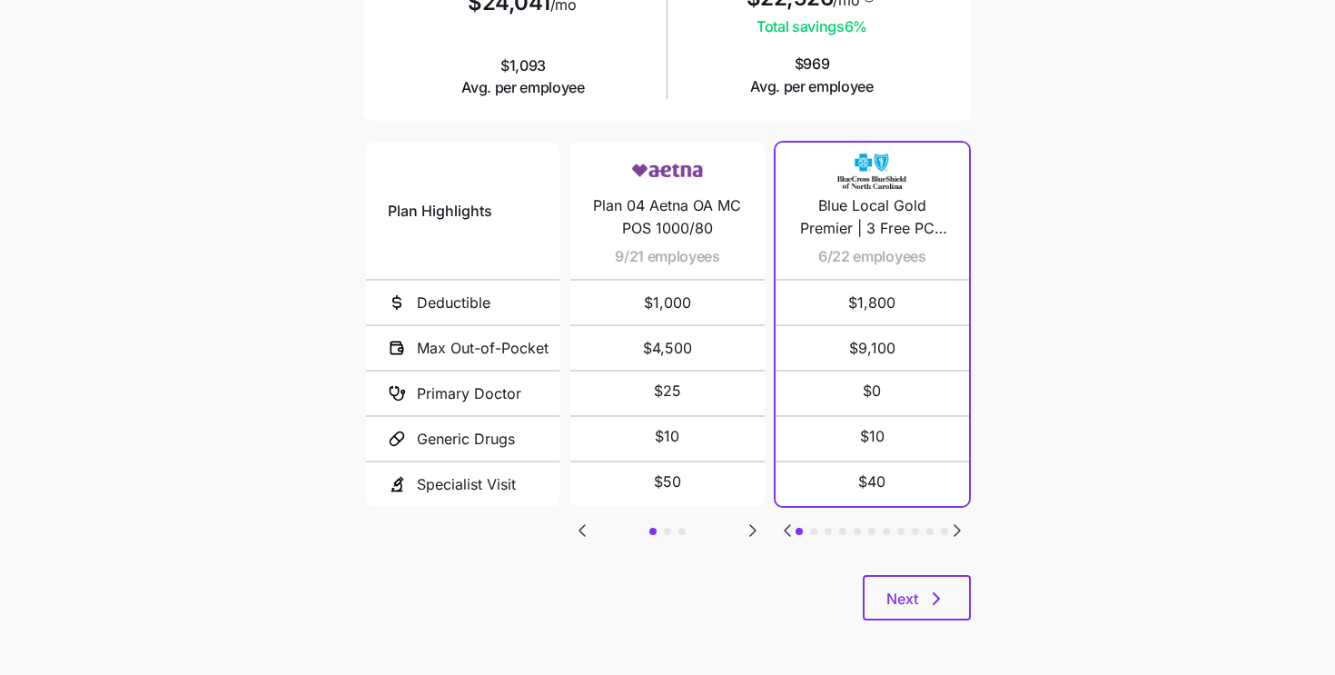
click at [956, 525] on icon "Go to next slide" at bounding box center [956, 530] width 5 height 11
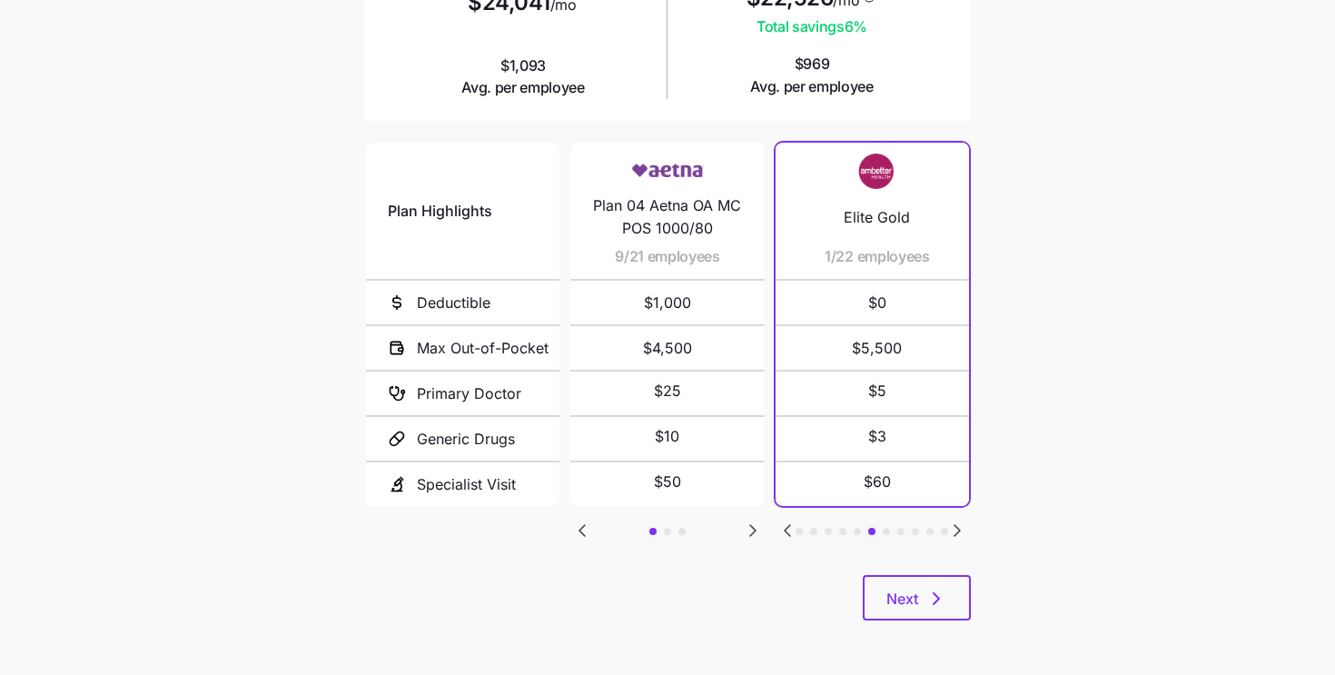
scroll to position [0, 0]
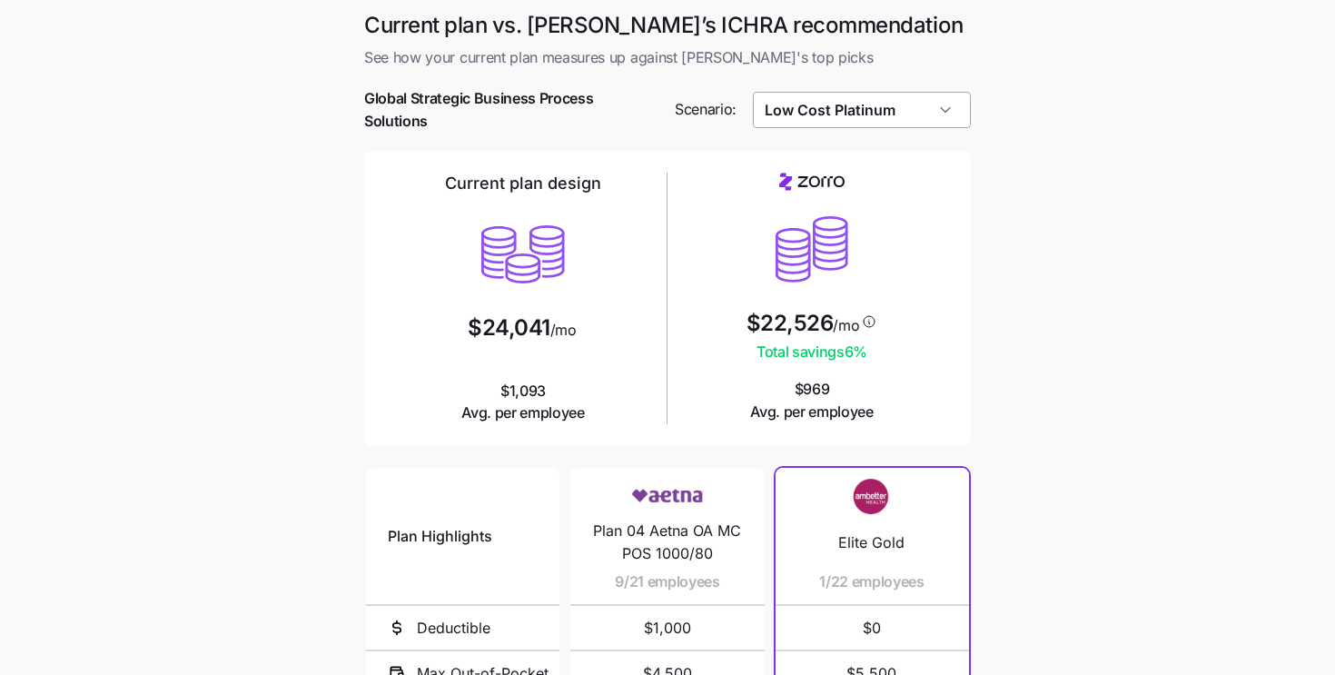
click at [837, 109] on input "Low Cost Platinum" at bounding box center [862, 110] width 219 height 36
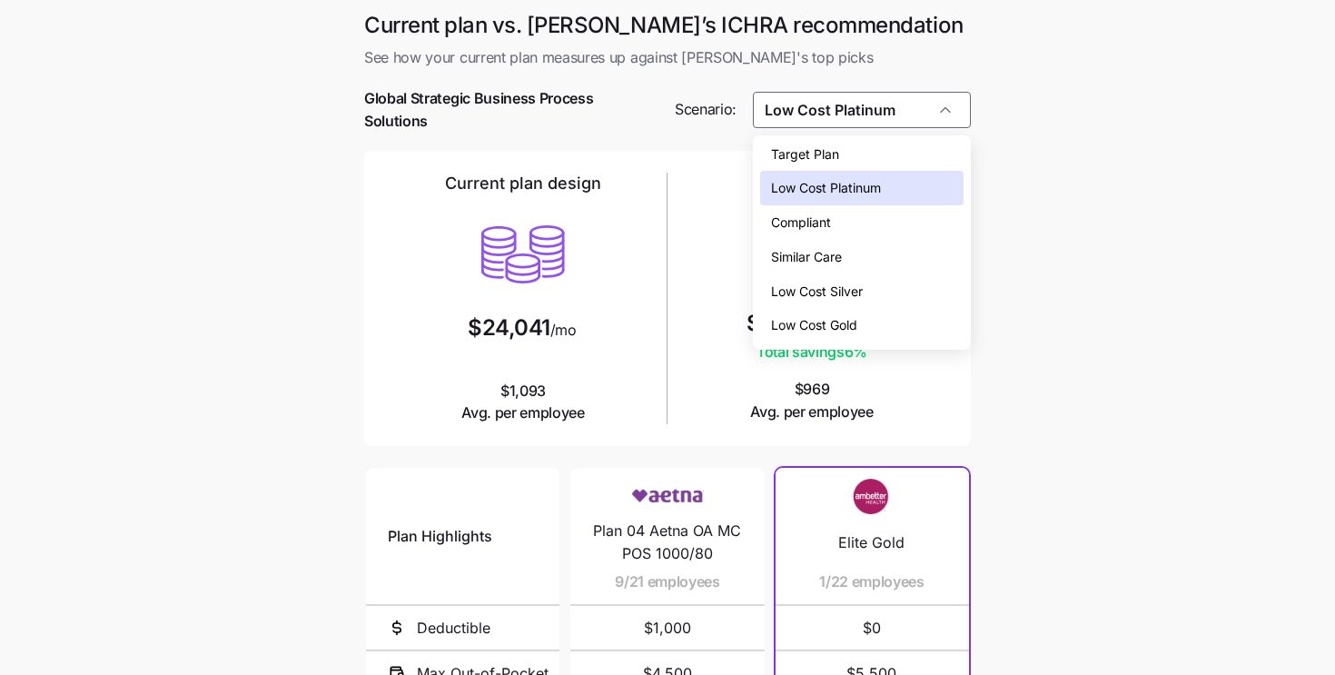
click at [833, 231] on div "Compliant" at bounding box center [862, 222] width 204 height 35
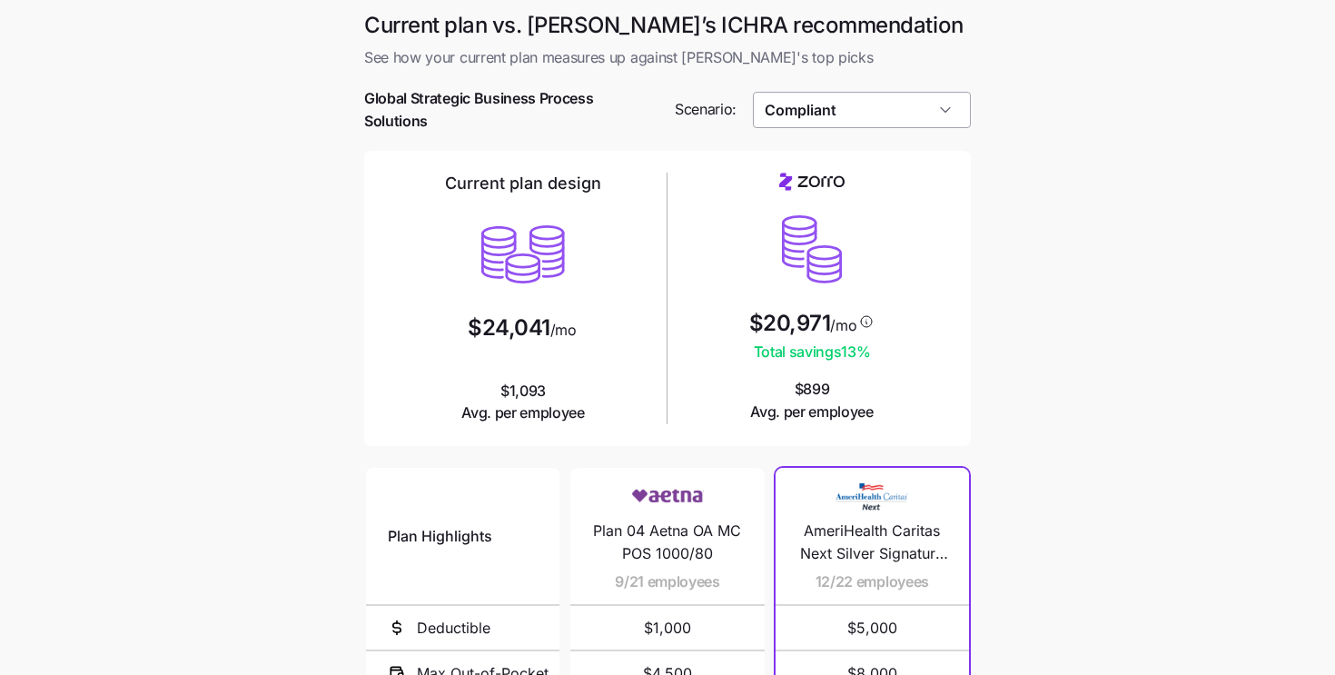
click at [824, 95] on input "Compliant" at bounding box center [862, 110] width 219 height 36
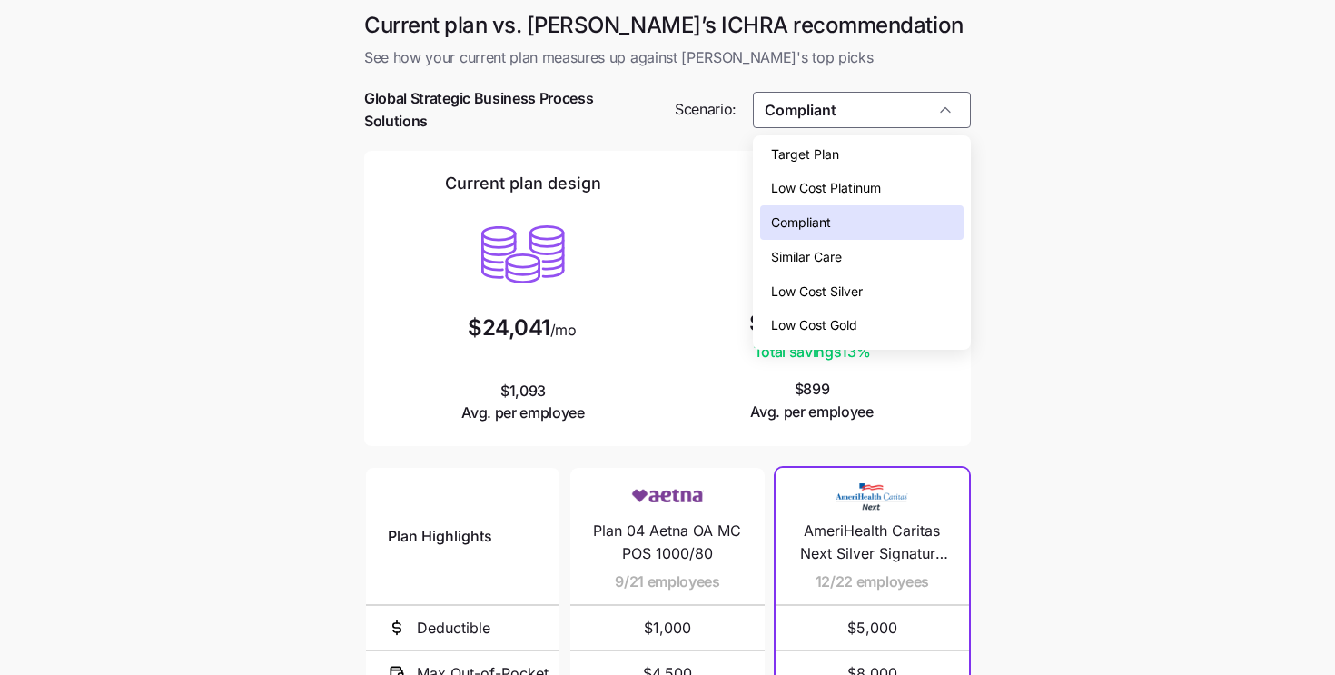
click at [823, 290] on span "Low Cost Silver" at bounding box center [817, 291] width 92 height 20
type input "Low Cost Silver"
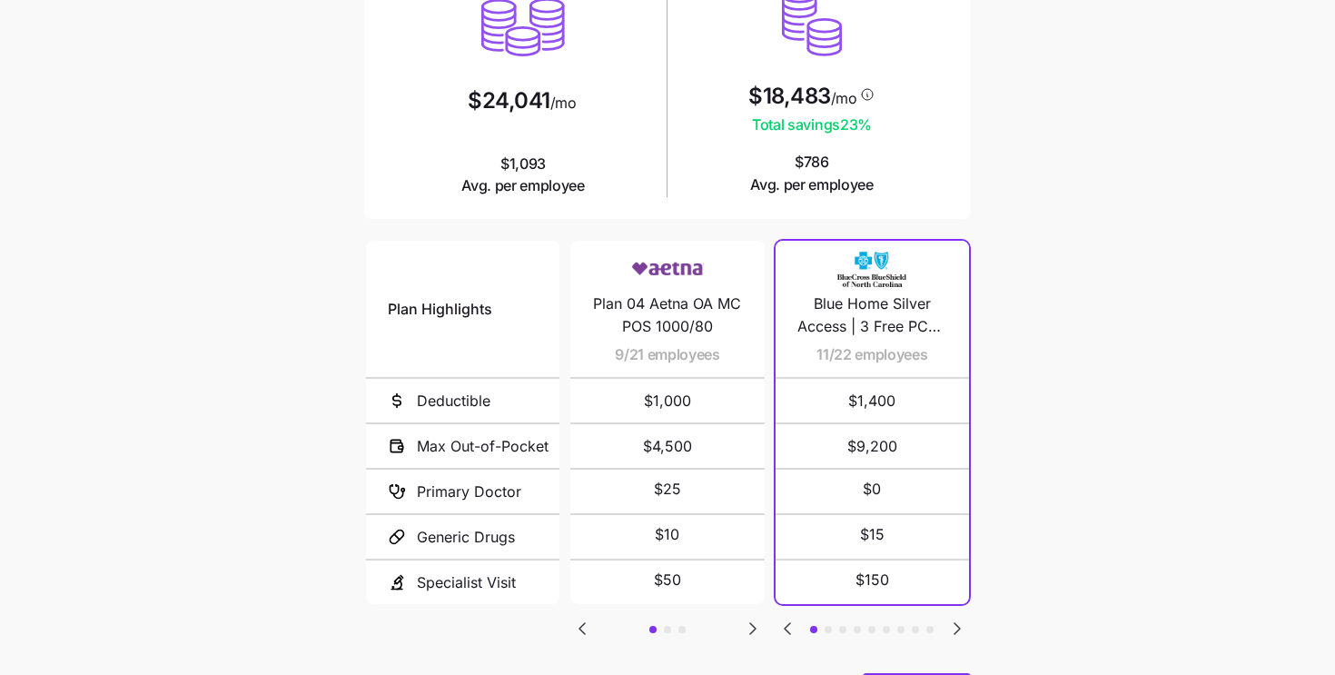
scroll to position [325, 0]
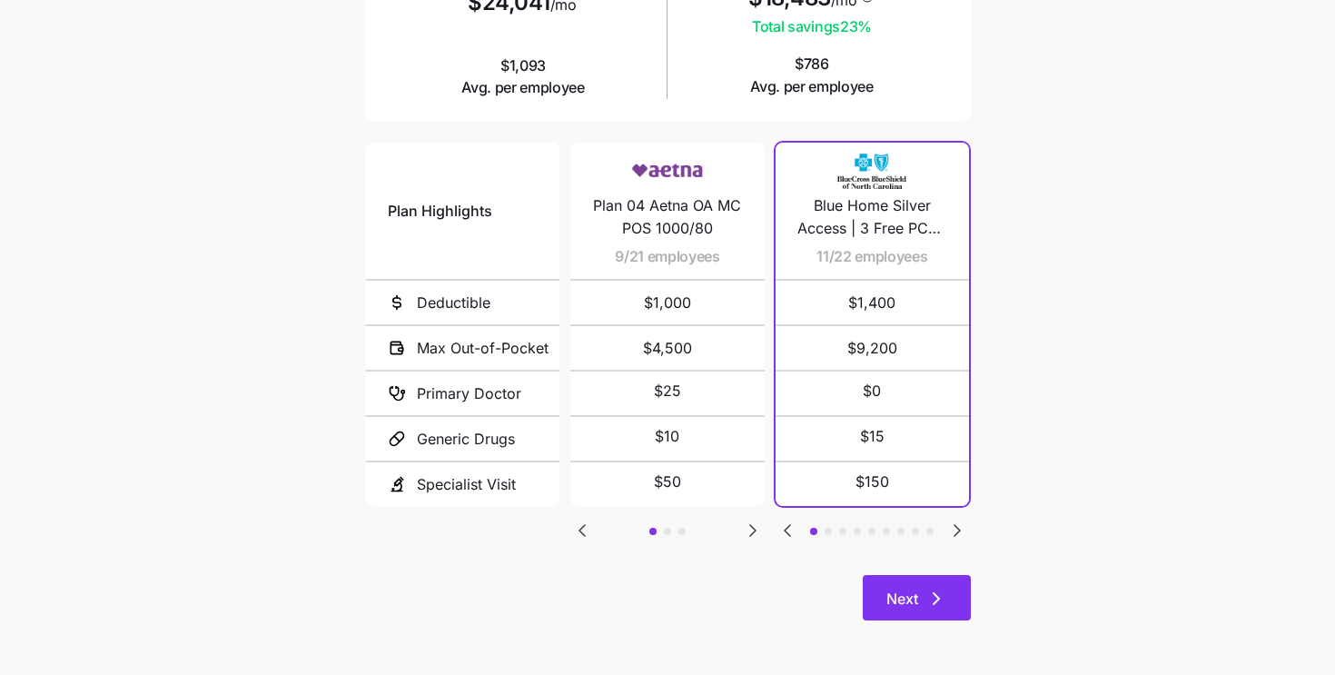
click at [923, 598] on span "Next" at bounding box center [916, 598] width 61 height 22
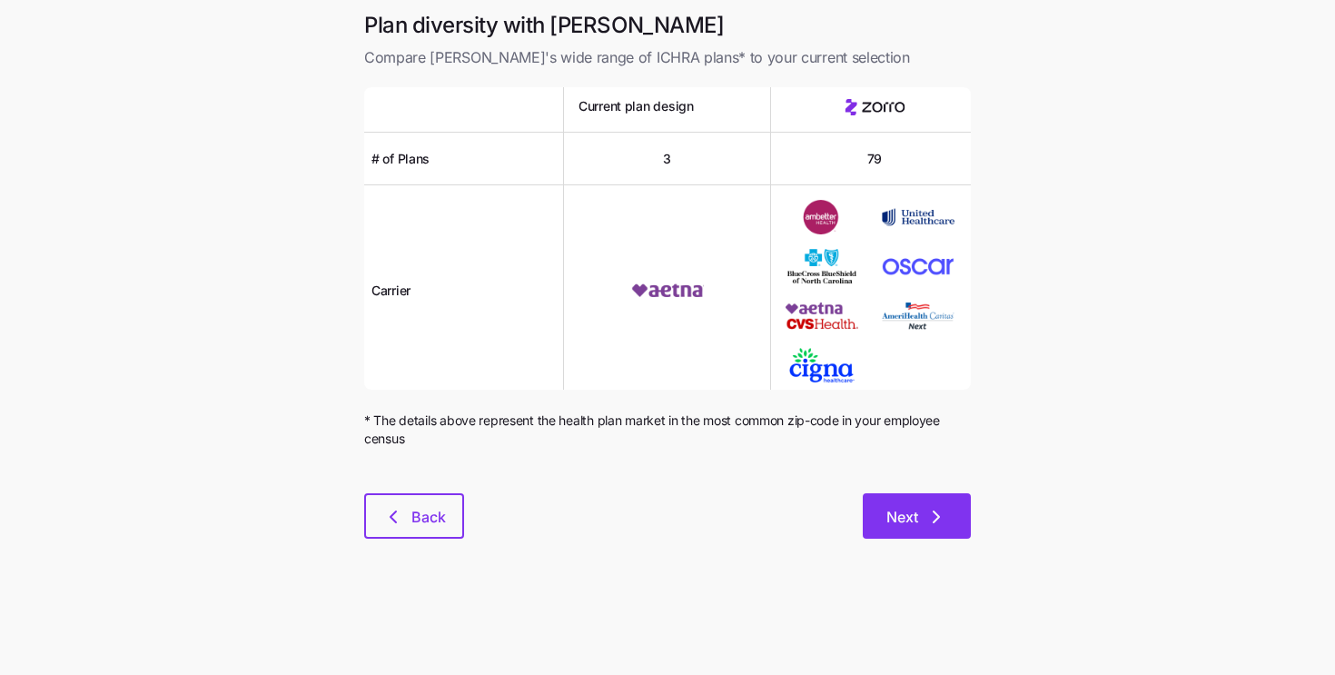
click at [917, 503] on button "Next" at bounding box center [917, 515] width 108 height 45
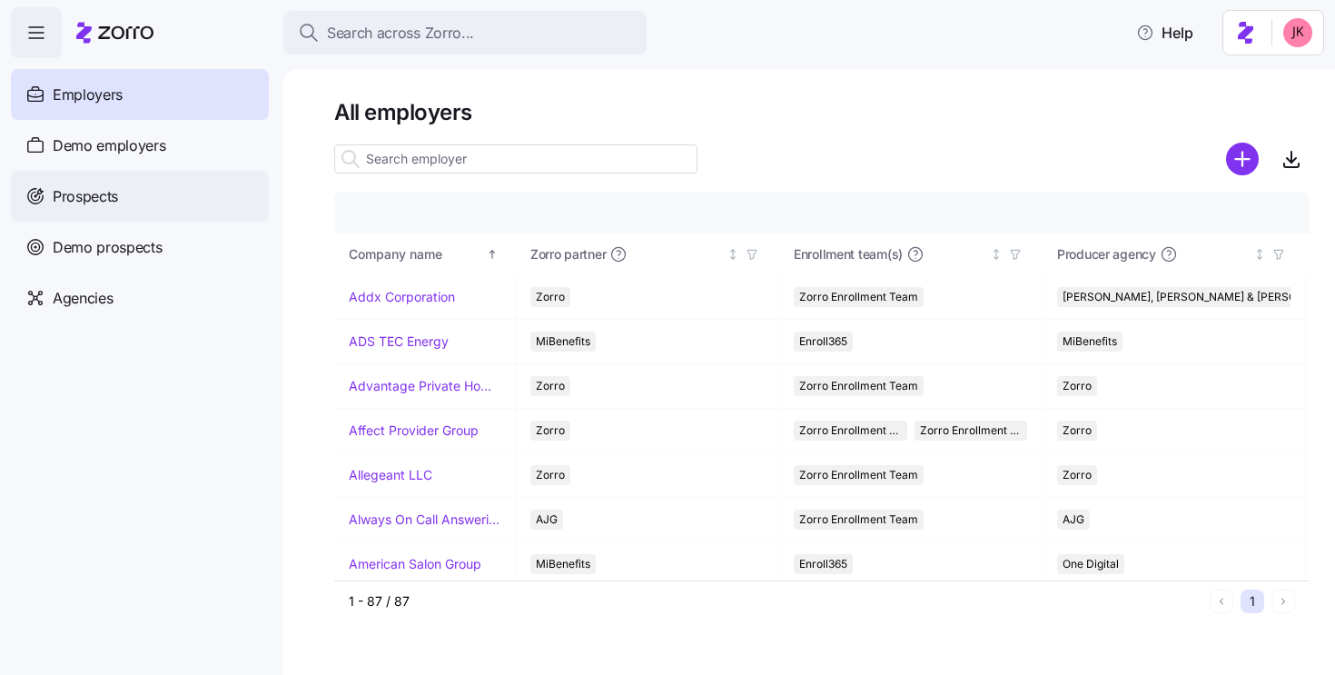
click at [119, 194] on div "Prospects" at bounding box center [140, 196] width 258 height 51
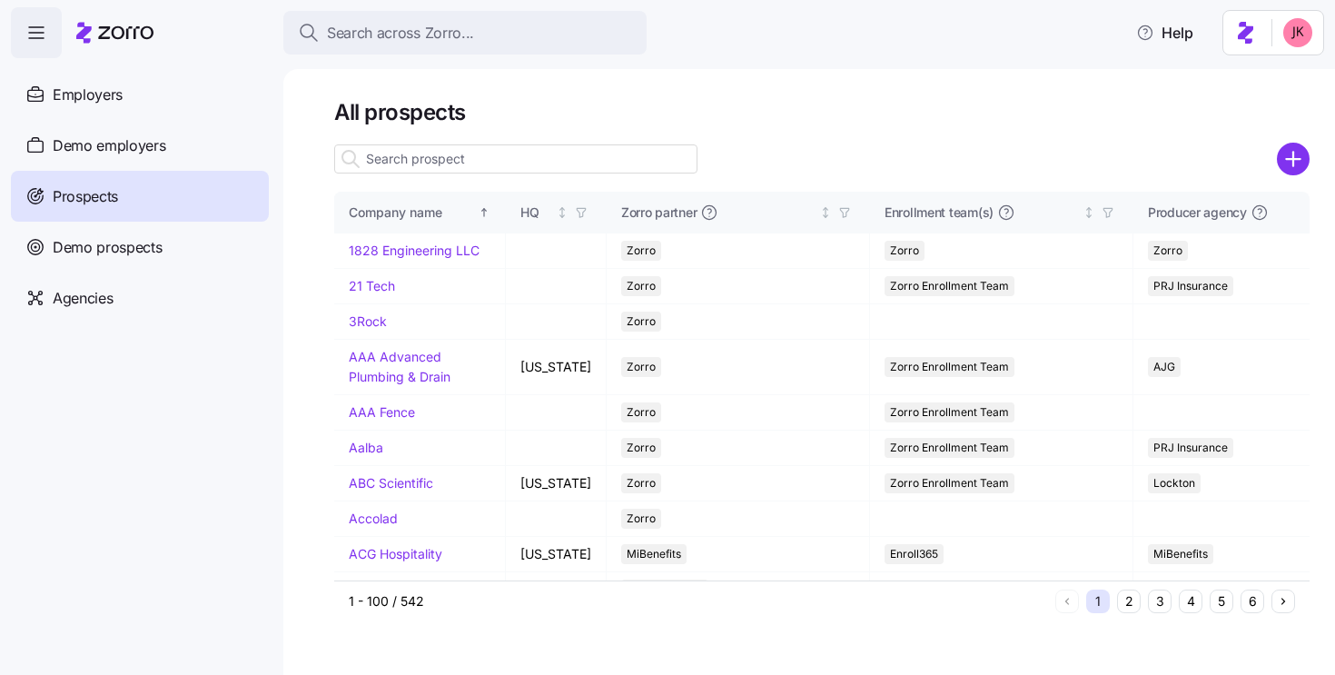
click at [482, 157] on input at bounding box center [515, 158] width 363 height 29
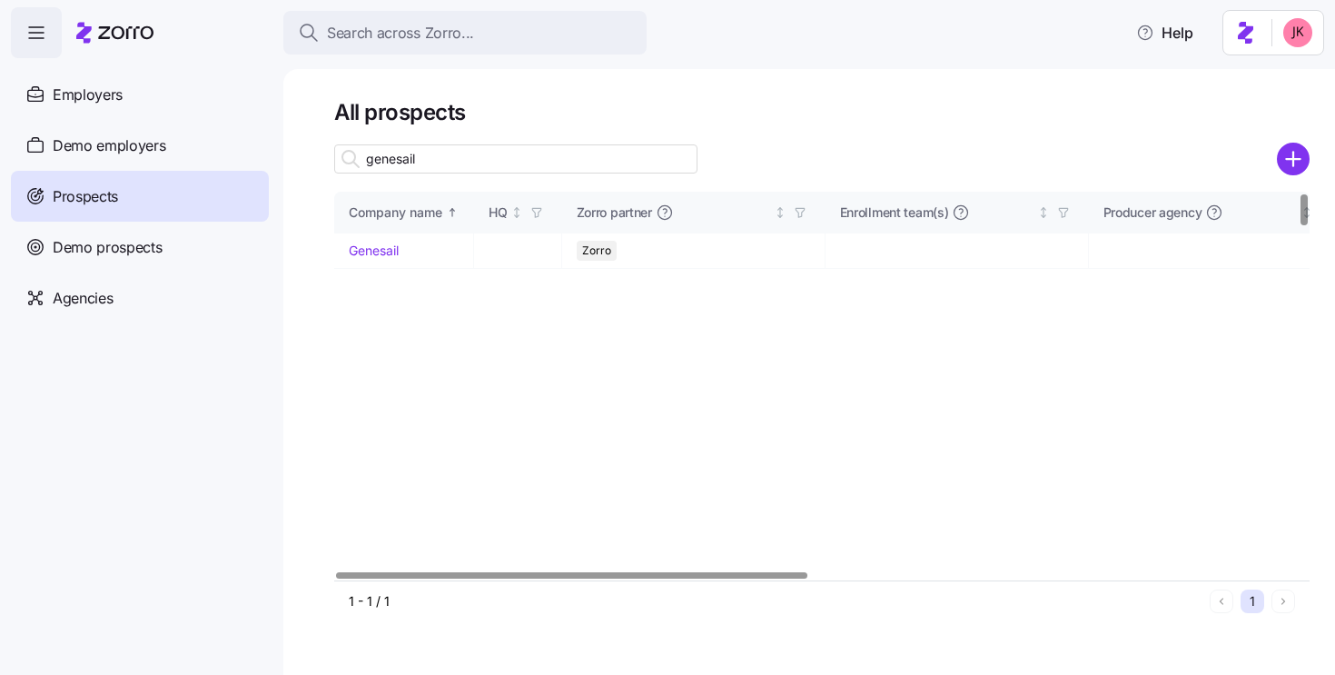
type input "genesail"
click at [382, 245] on link "Genesail" at bounding box center [374, 249] width 50 height 15
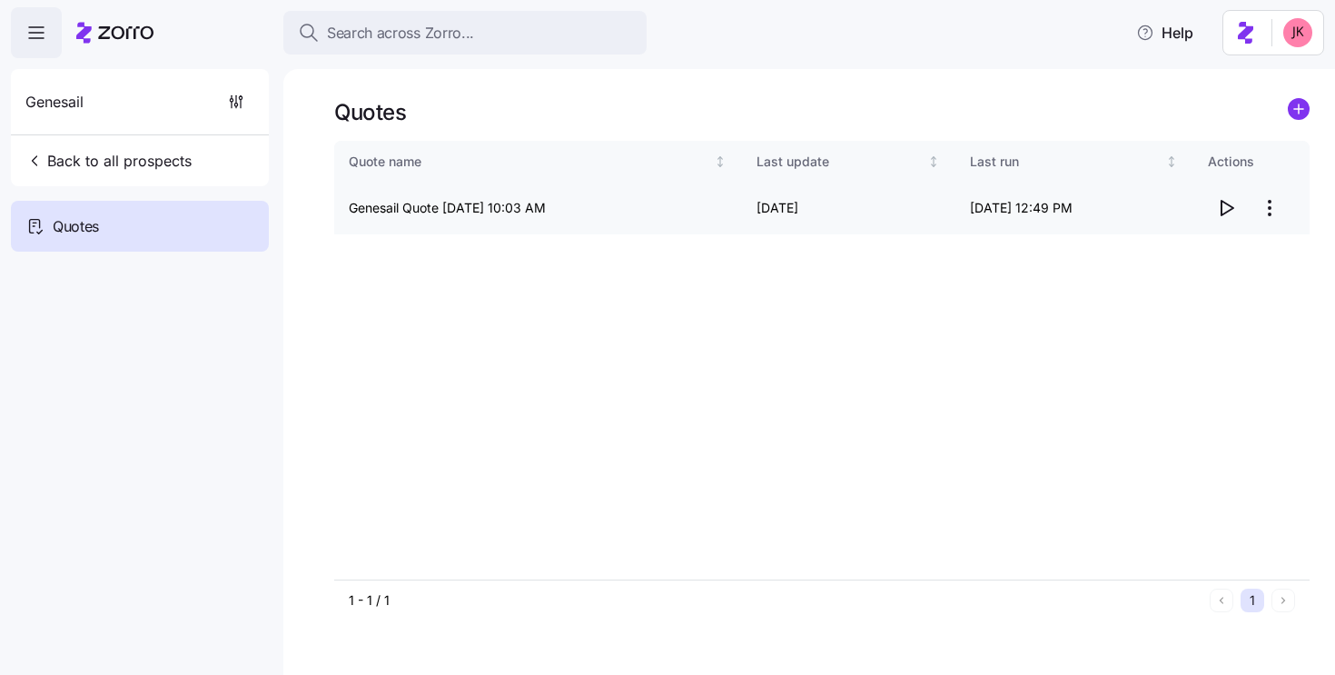
click at [1215, 212] on icon "button" at bounding box center [1226, 208] width 22 height 22
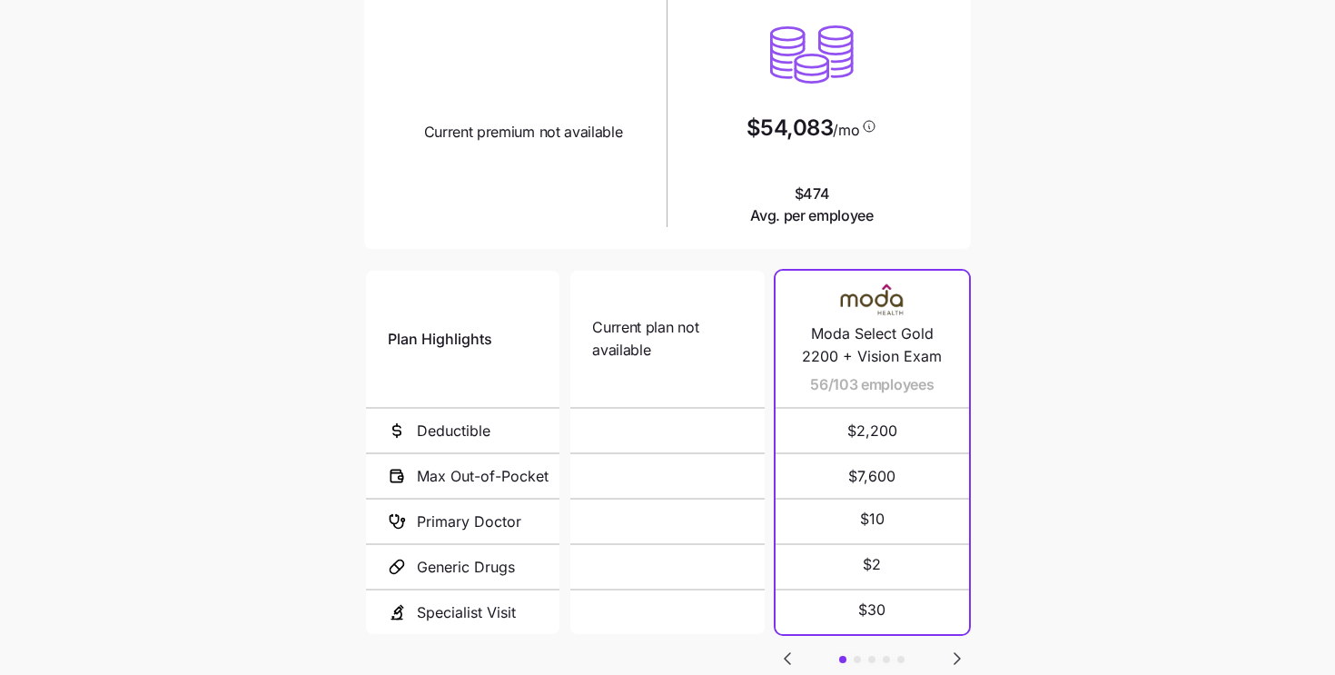
scroll to position [49, 0]
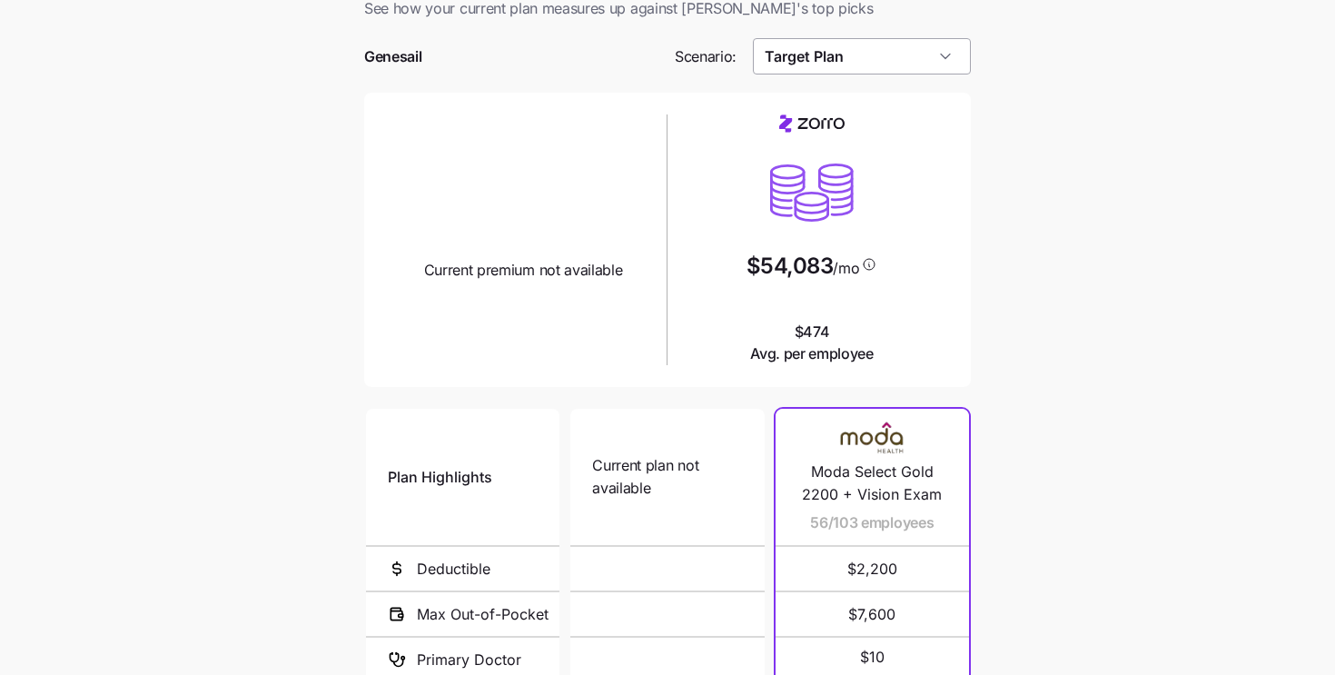
click at [888, 44] on input "Target Plan" at bounding box center [862, 56] width 219 height 36
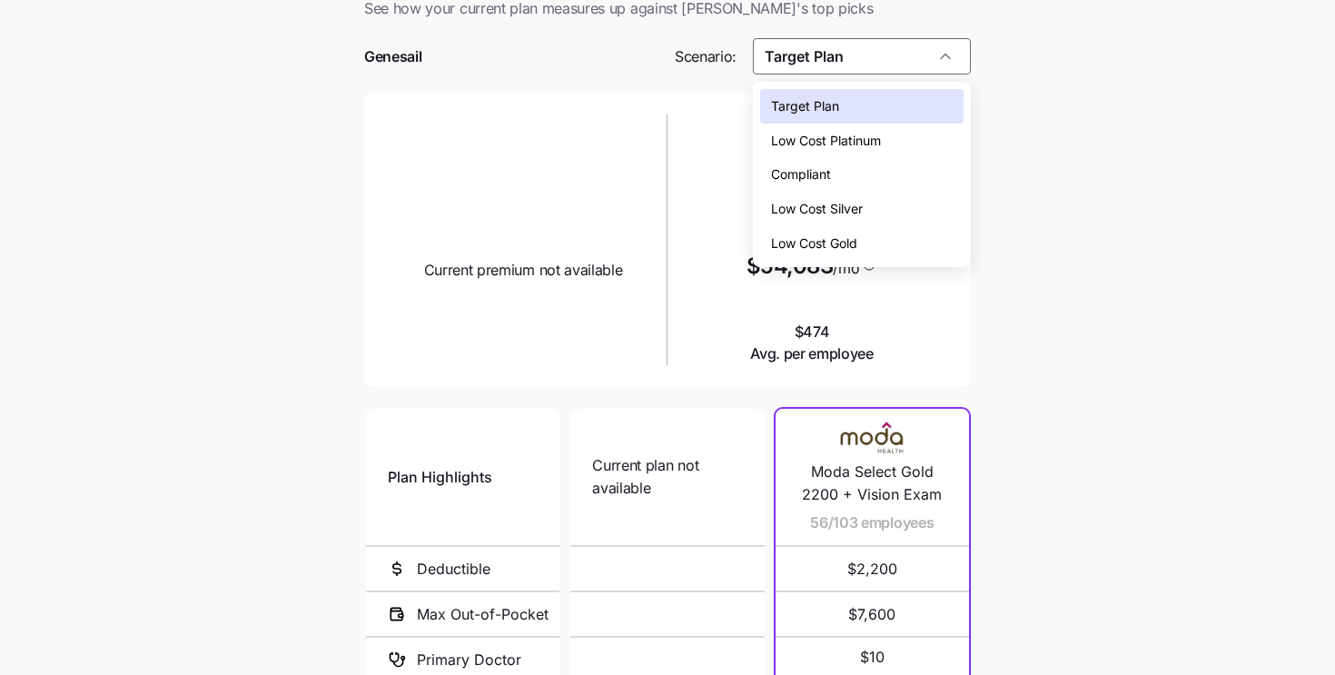
click at [845, 220] on div "Low Cost Silver" at bounding box center [862, 209] width 204 height 35
type input "Low Cost Silver"
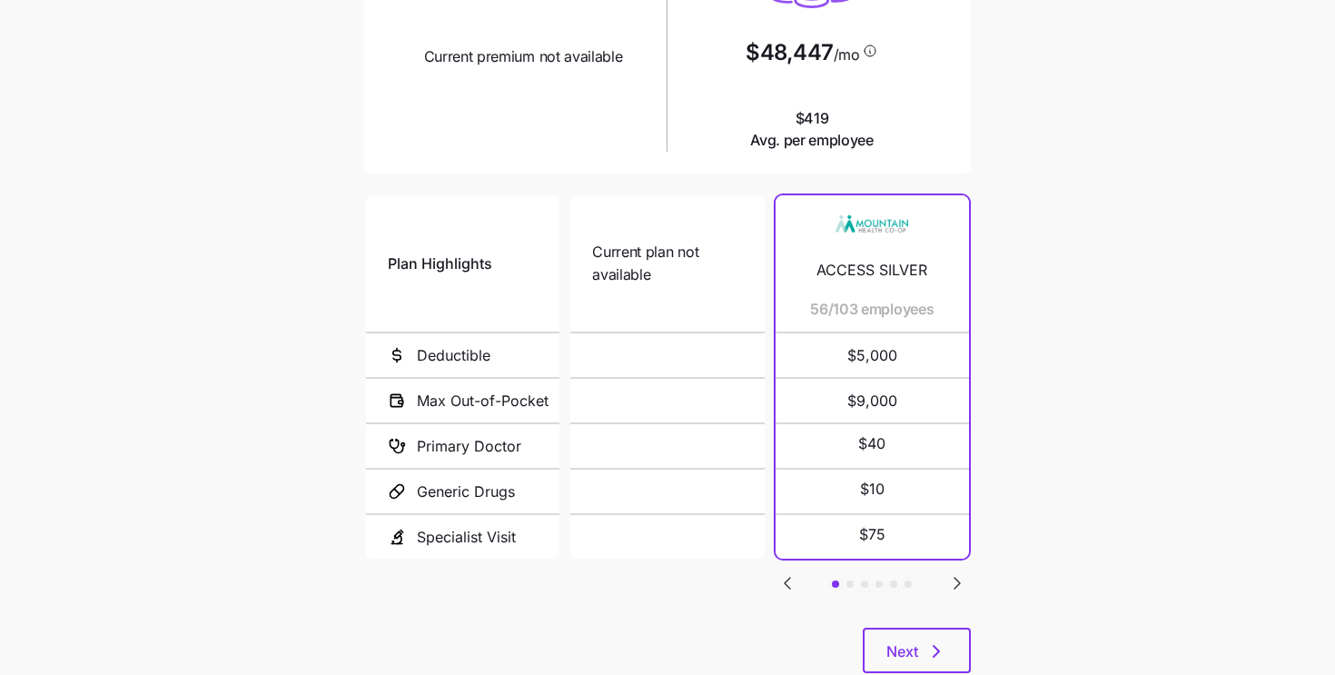
scroll to position [307, 0]
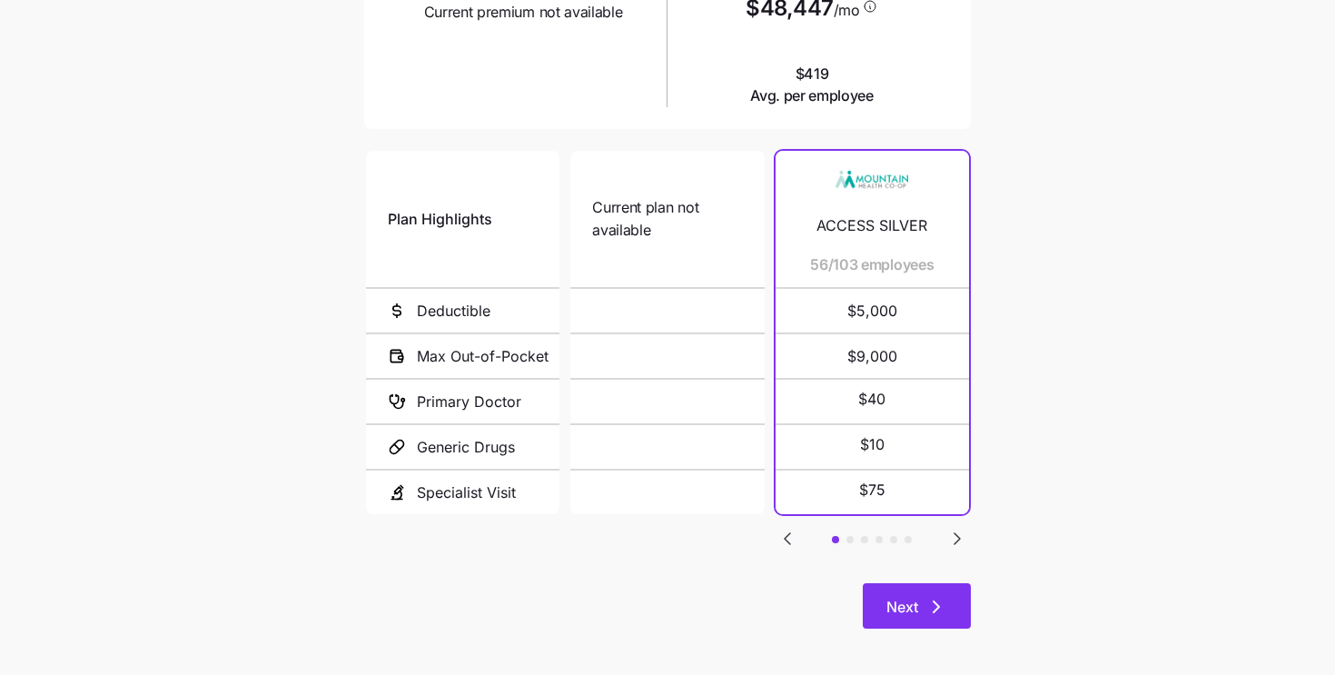
click at [890, 609] on span "Next" at bounding box center [902, 607] width 32 height 22
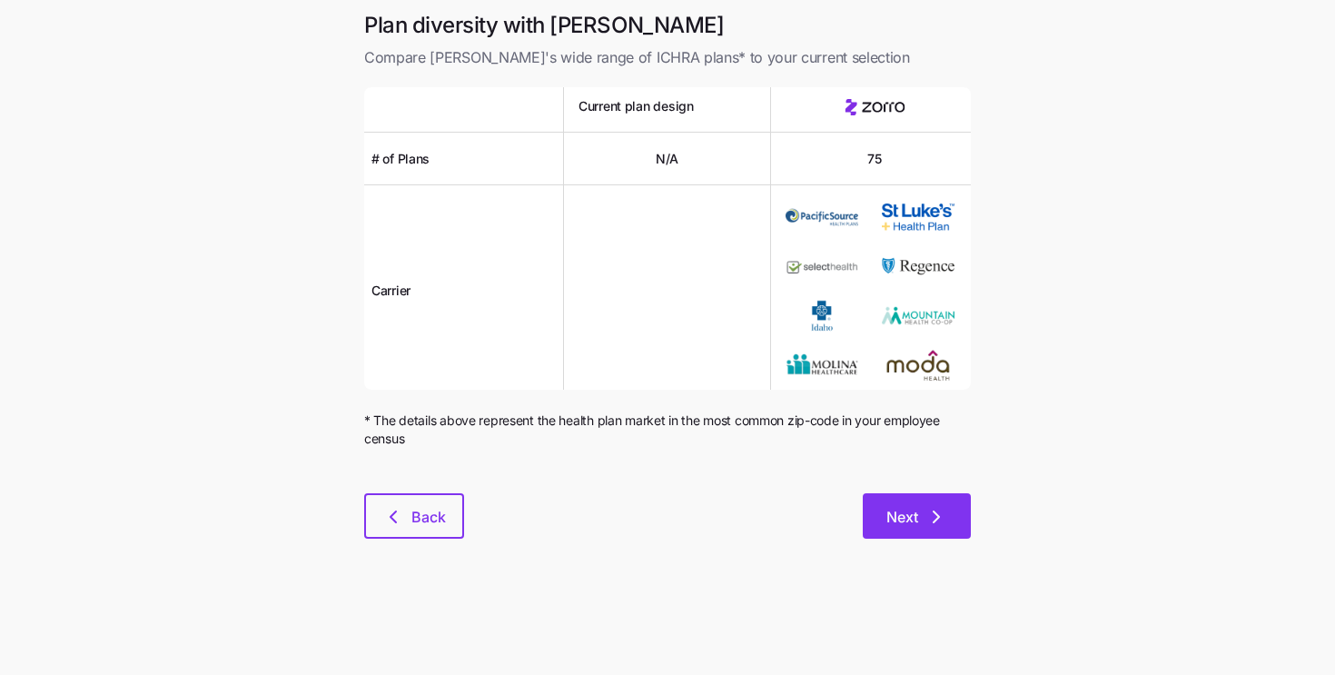
click at [891, 518] on span "Next" at bounding box center [902, 517] width 32 height 22
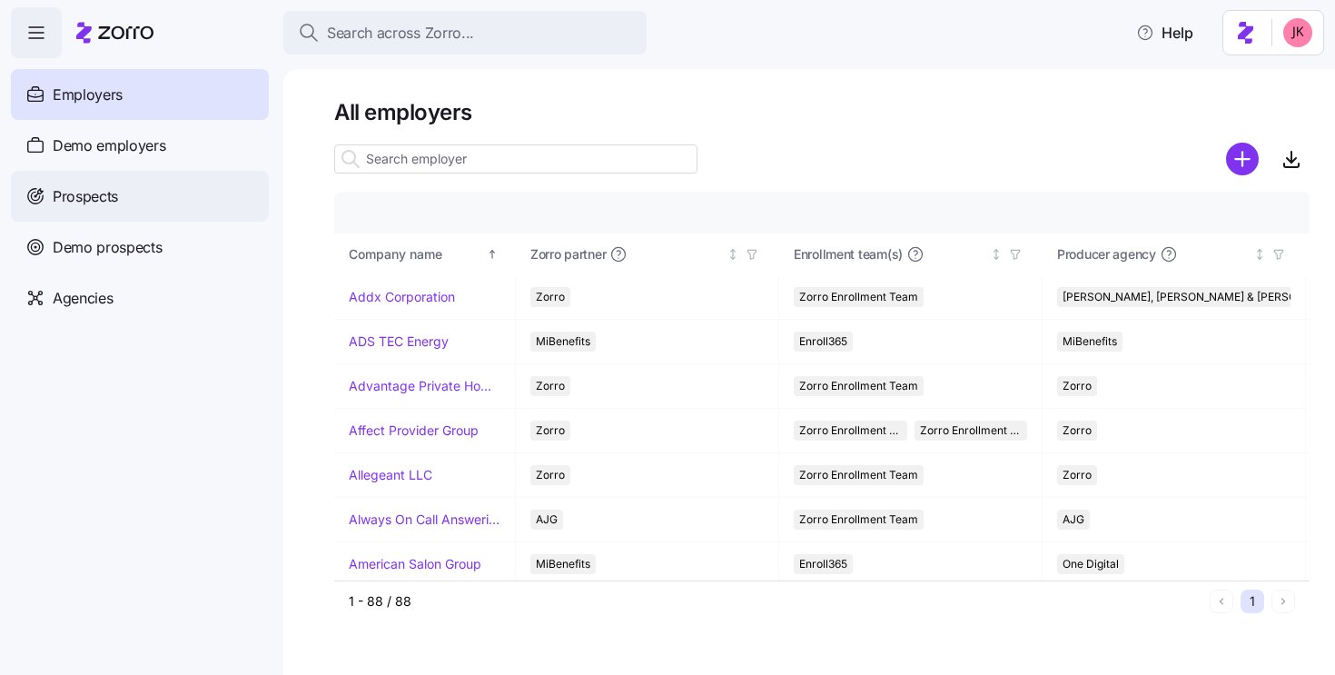
click at [153, 210] on div "Prospects" at bounding box center [140, 196] width 258 height 51
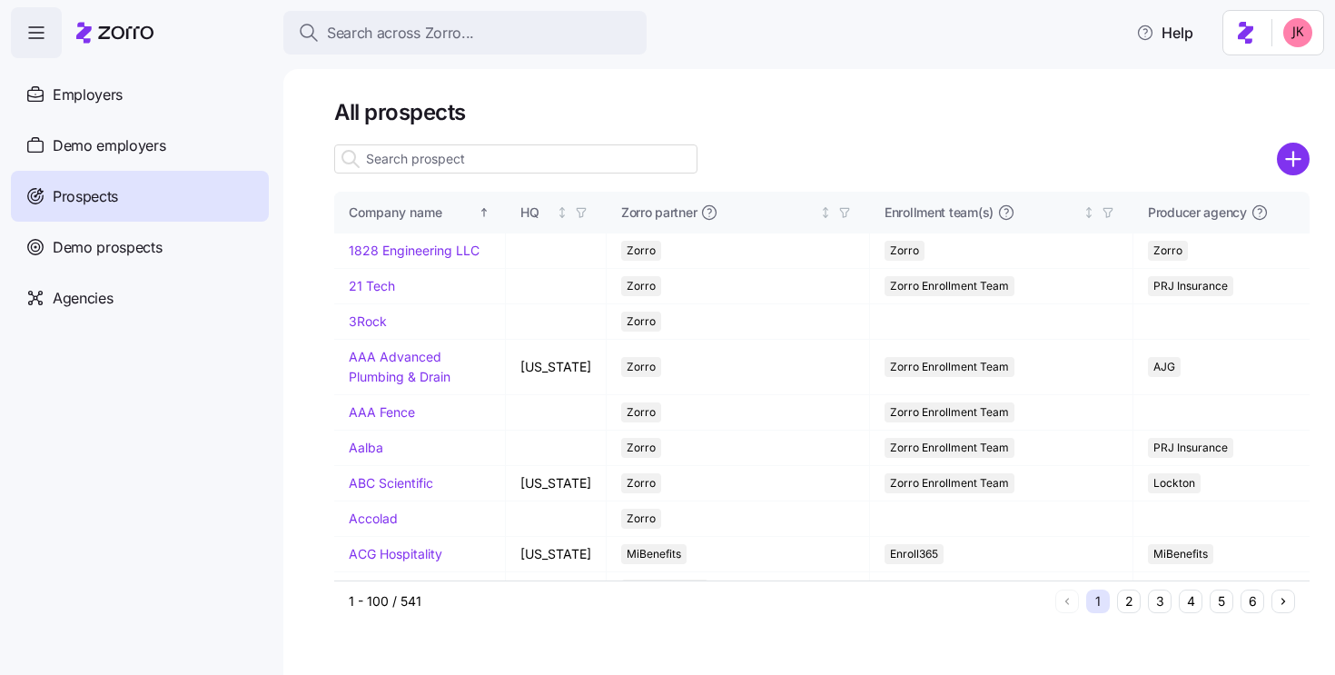
click at [414, 152] on input at bounding box center [515, 158] width 363 height 29
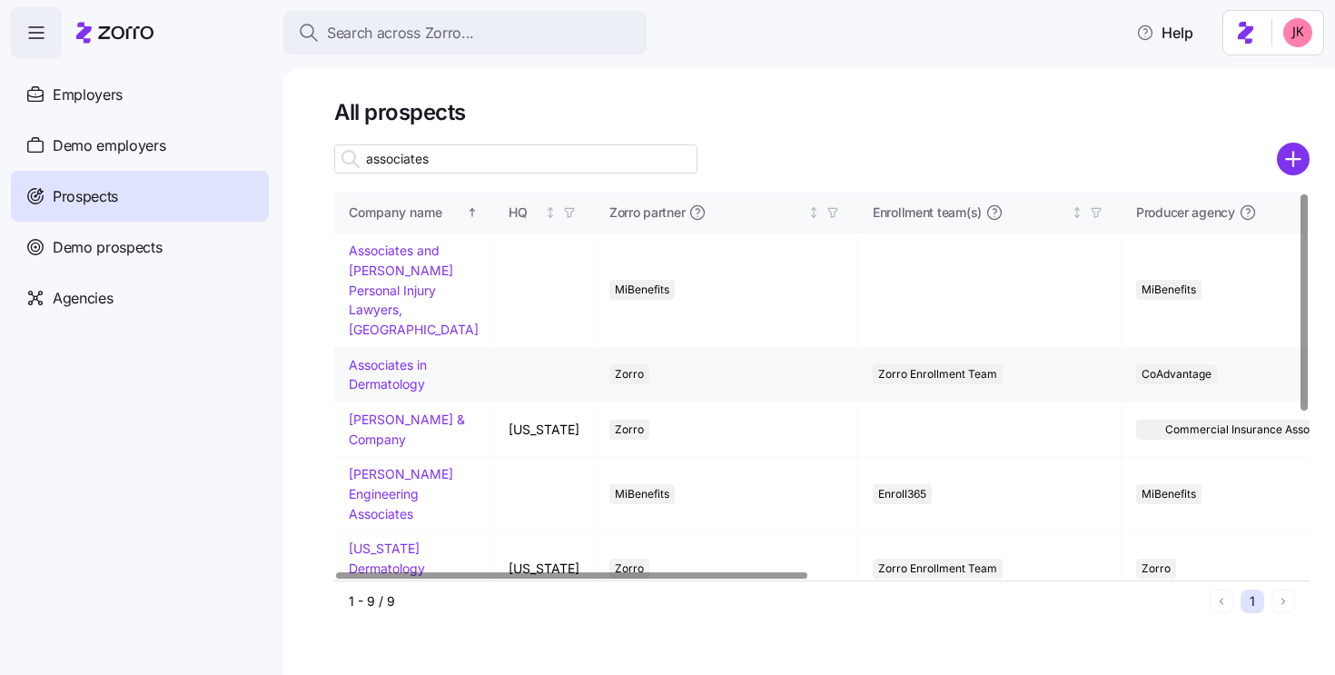
type input "associates"
click at [392, 357] on link "Associates in Dermatology" at bounding box center [388, 374] width 78 height 35
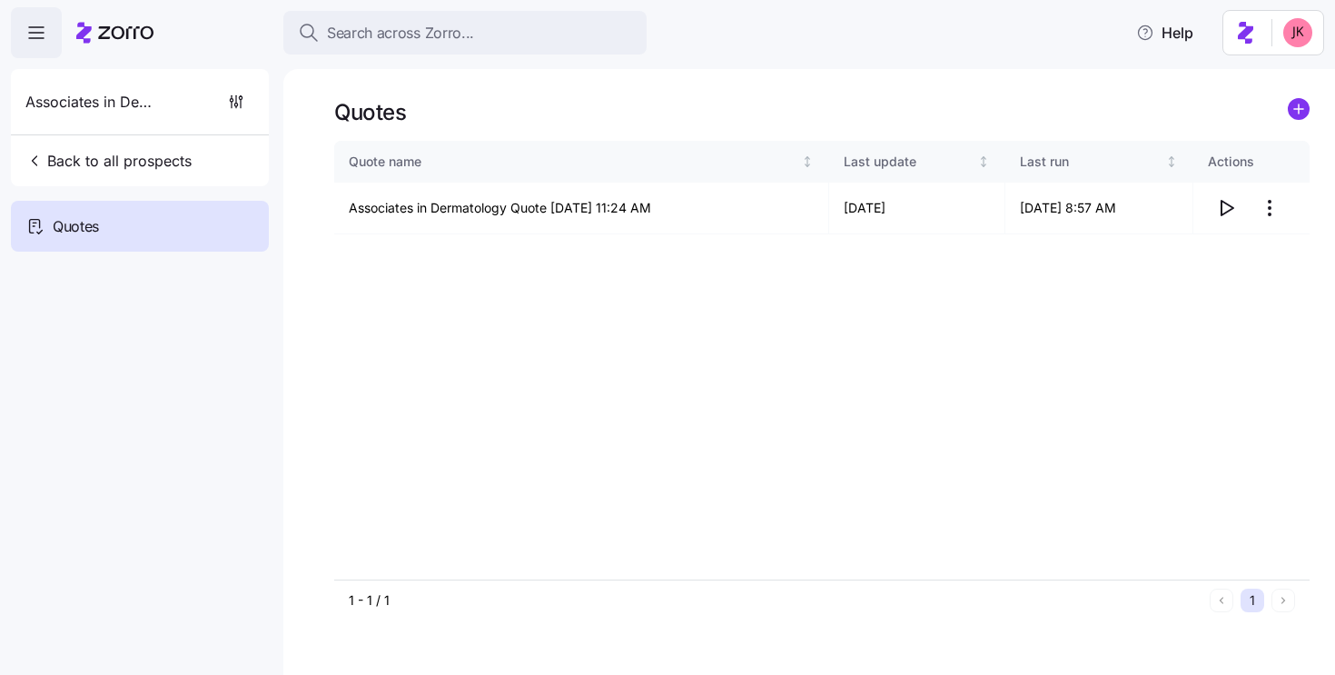
click at [1299, 109] on icon "add icon" at bounding box center [1298, 109] width 9 height 0
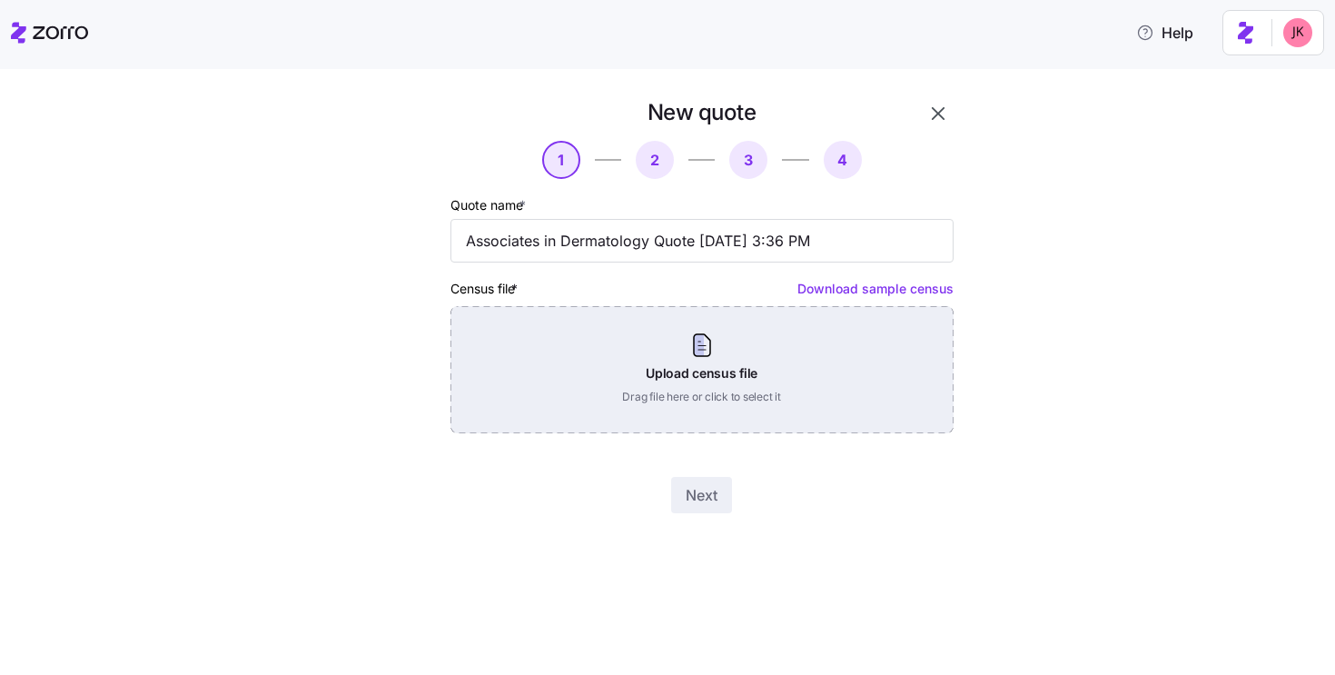
click at [676, 359] on div "Upload census file Drag file here or click to select it" at bounding box center [701, 369] width 503 height 127
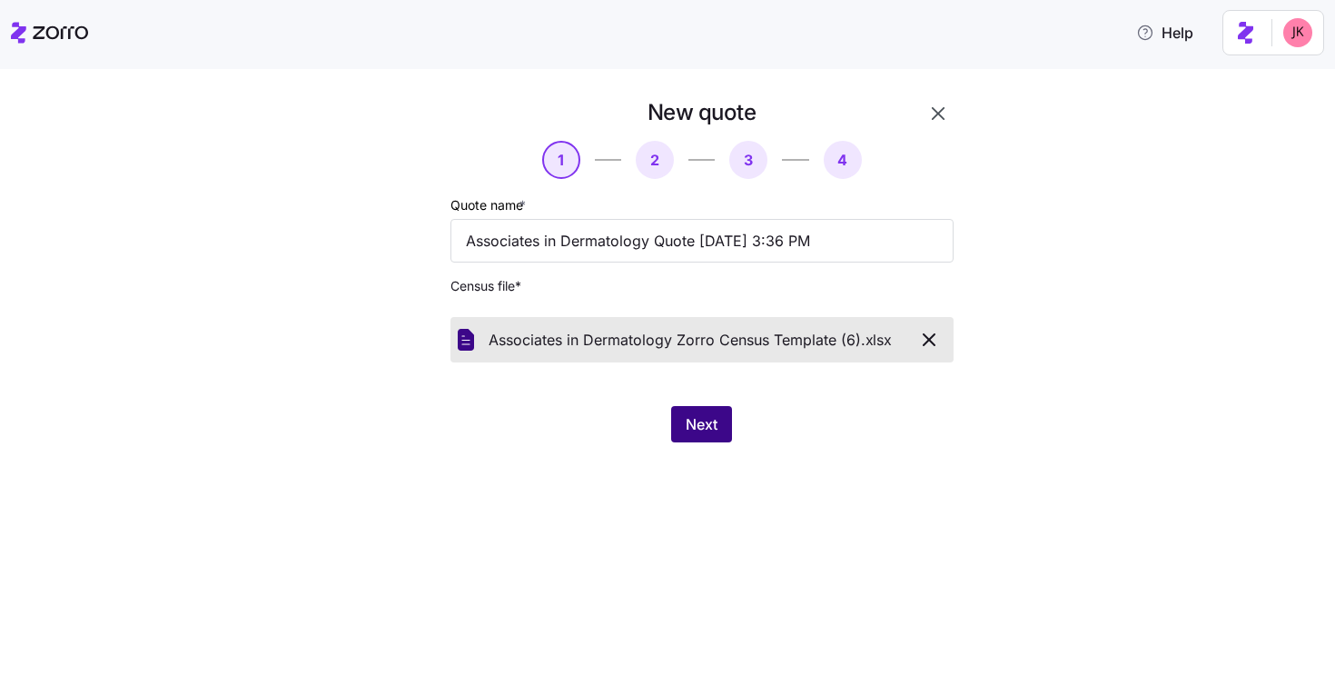
click at [704, 419] on span "Next" at bounding box center [702, 424] width 32 height 22
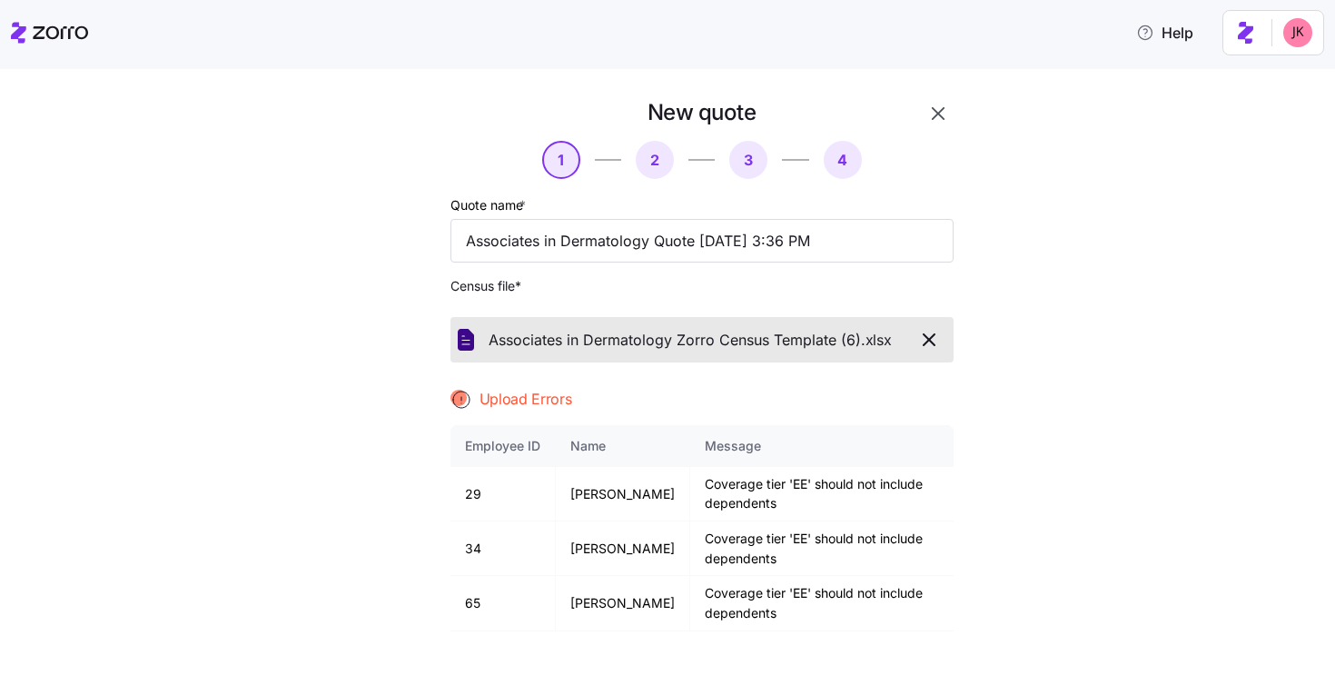
scroll to position [57, 0]
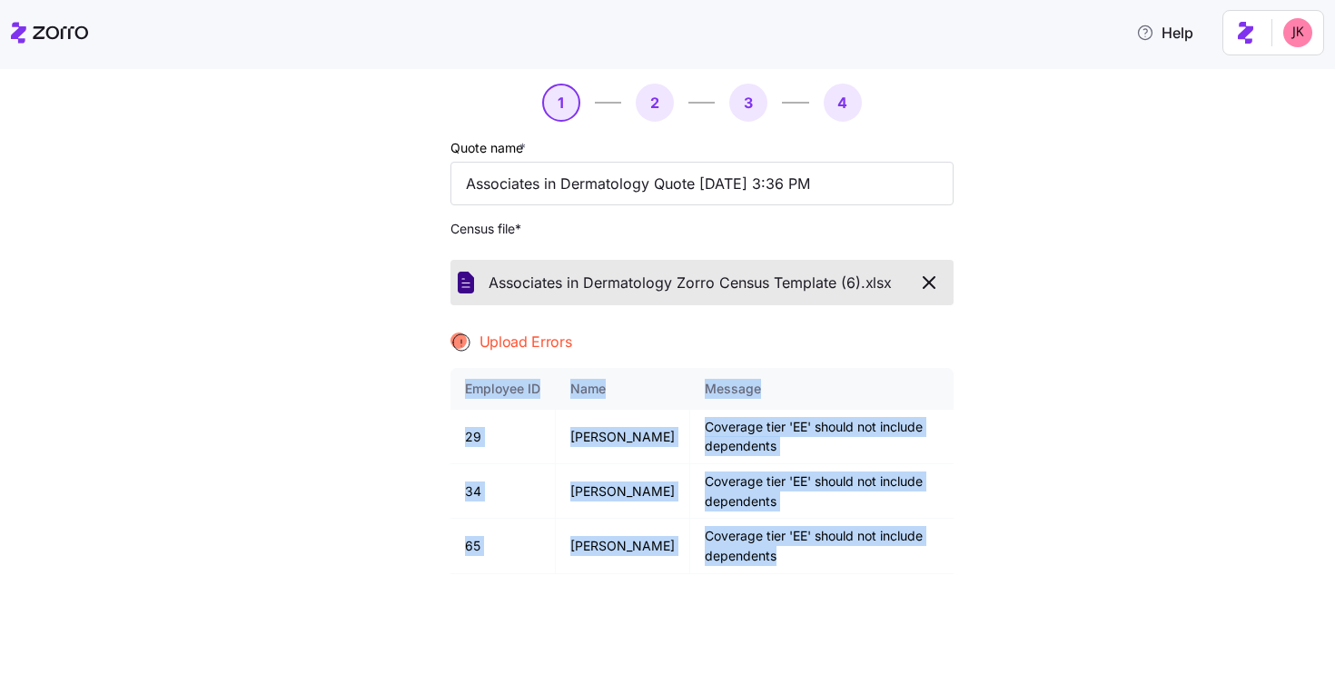
drag, startPoint x: 788, startPoint y: 558, endPoint x: 461, endPoint y: 393, distance: 366.3
click at [461, 393] on table "Employee ID Name Message 29 [PERSON_NAME] Coverage tier 'EE' should not include…" at bounding box center [701, 471] width 503 height 206
copy table "Employee ID Name Message 29 [PERSON_NAME] Coverage tier 'EE' should not include…"
